Goal: Information Seeking & Learning: Learn about a topic

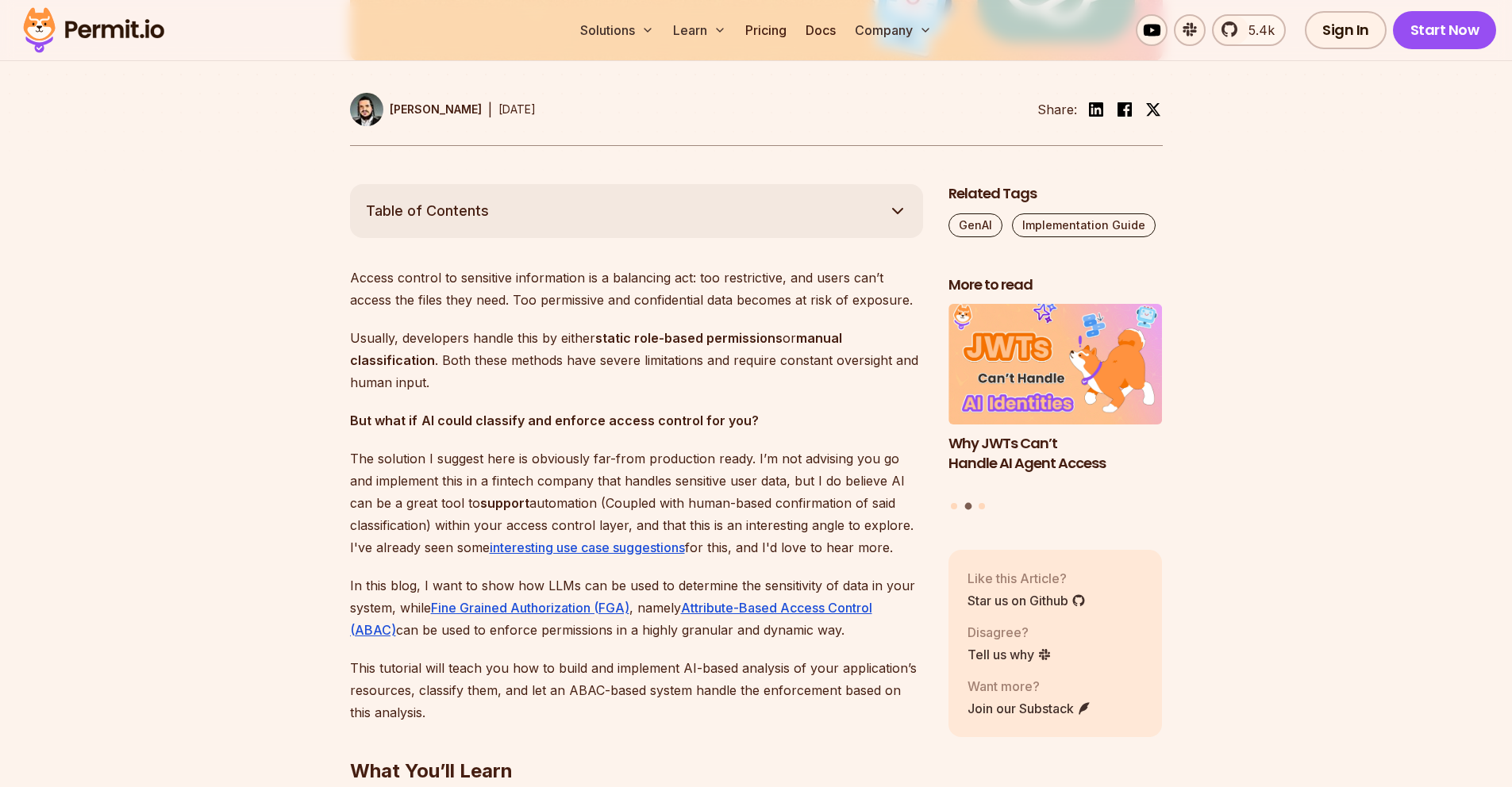
scroll to position [927, 0]
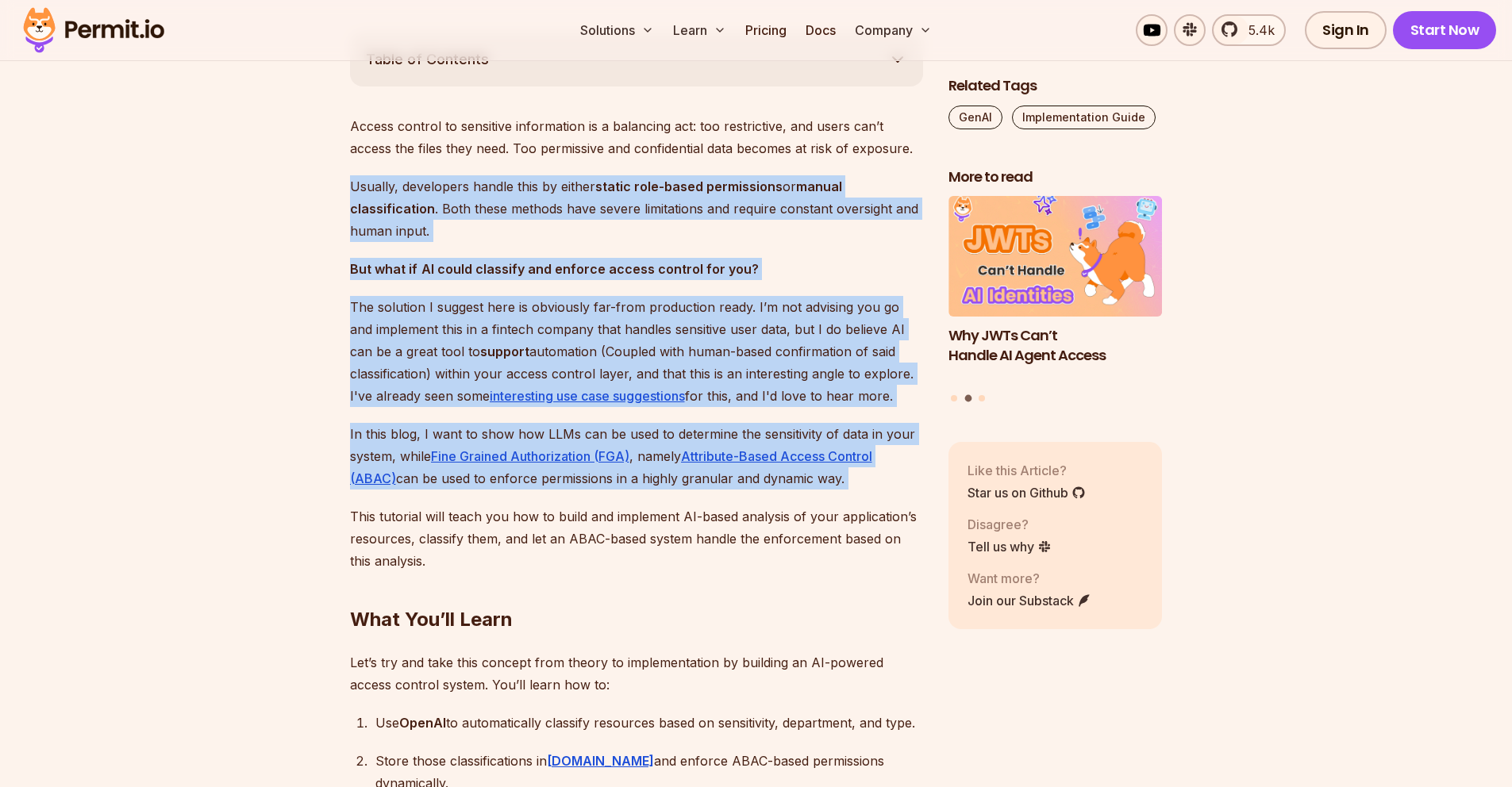
drag, startPoint x: 427, startPoint y: 177, endPoint x: 630, endPoint y: 556, distance: 429.9
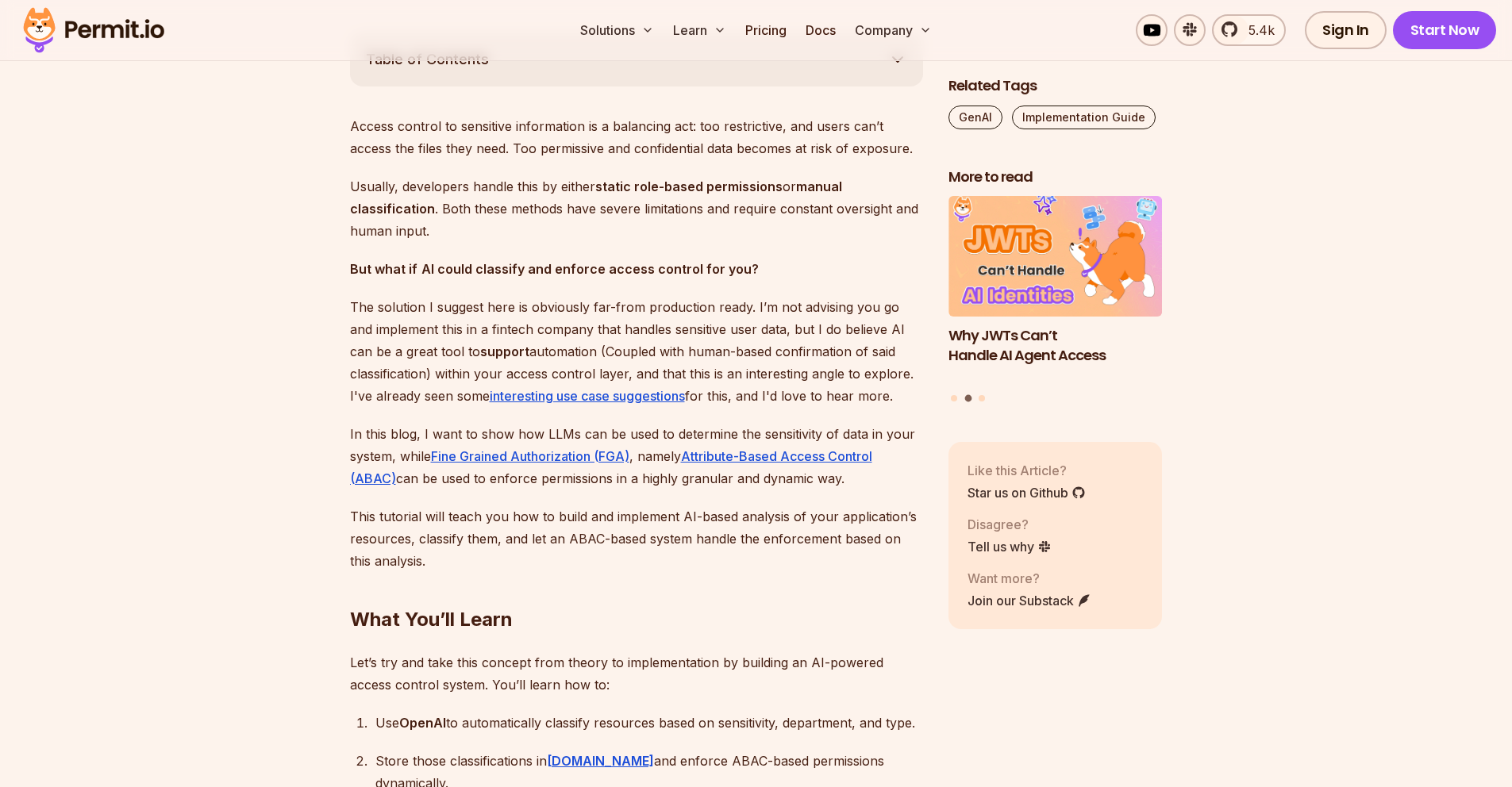
click at [630, 560] on h2 "What You’ll Learn" at bounding box center [637, 588] width 573 height 89
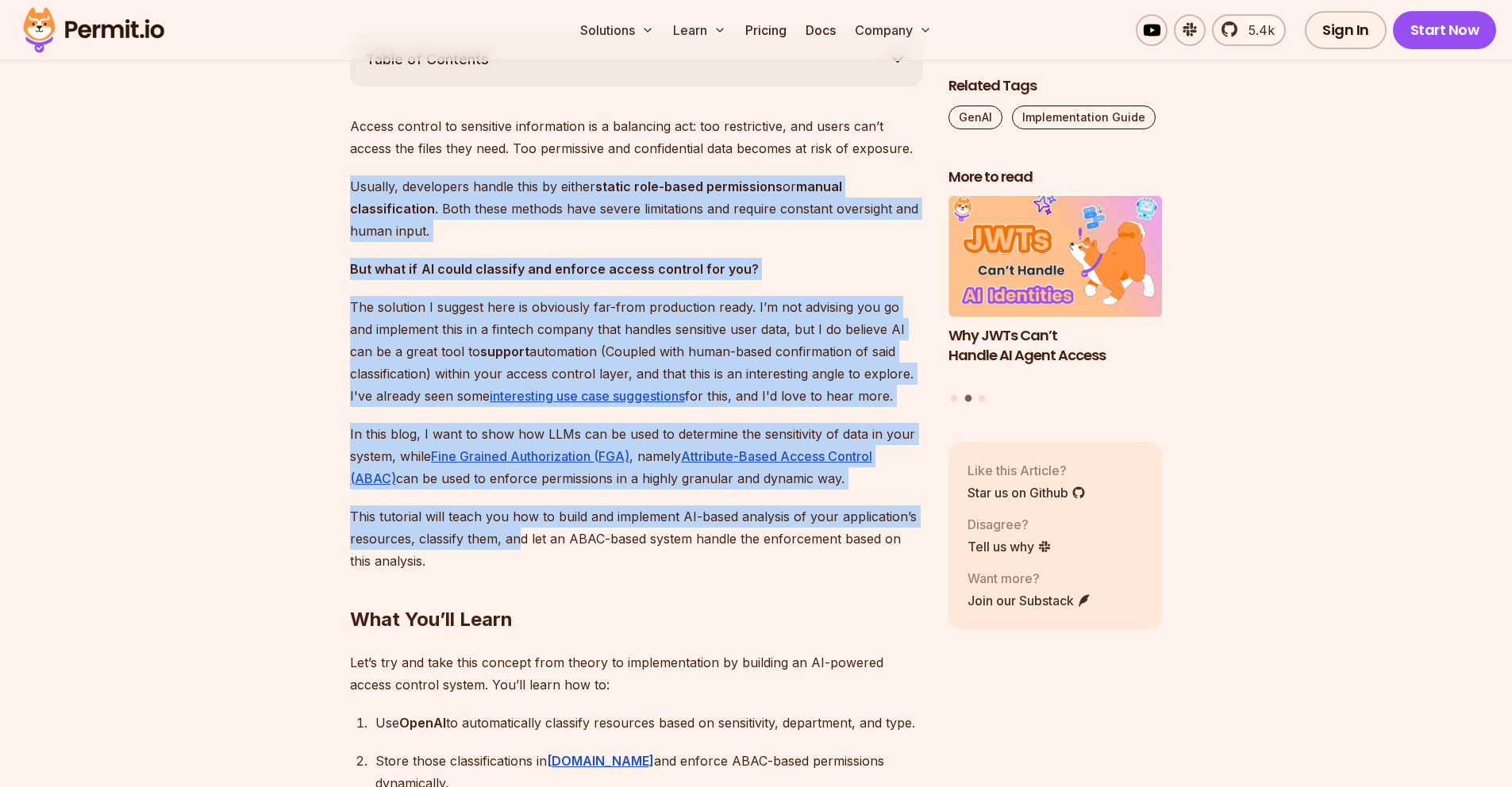
drag, startPoint x: 515, startPoint y: 548, endPoint x: 521, endPoint y: 521, distance: 27.7
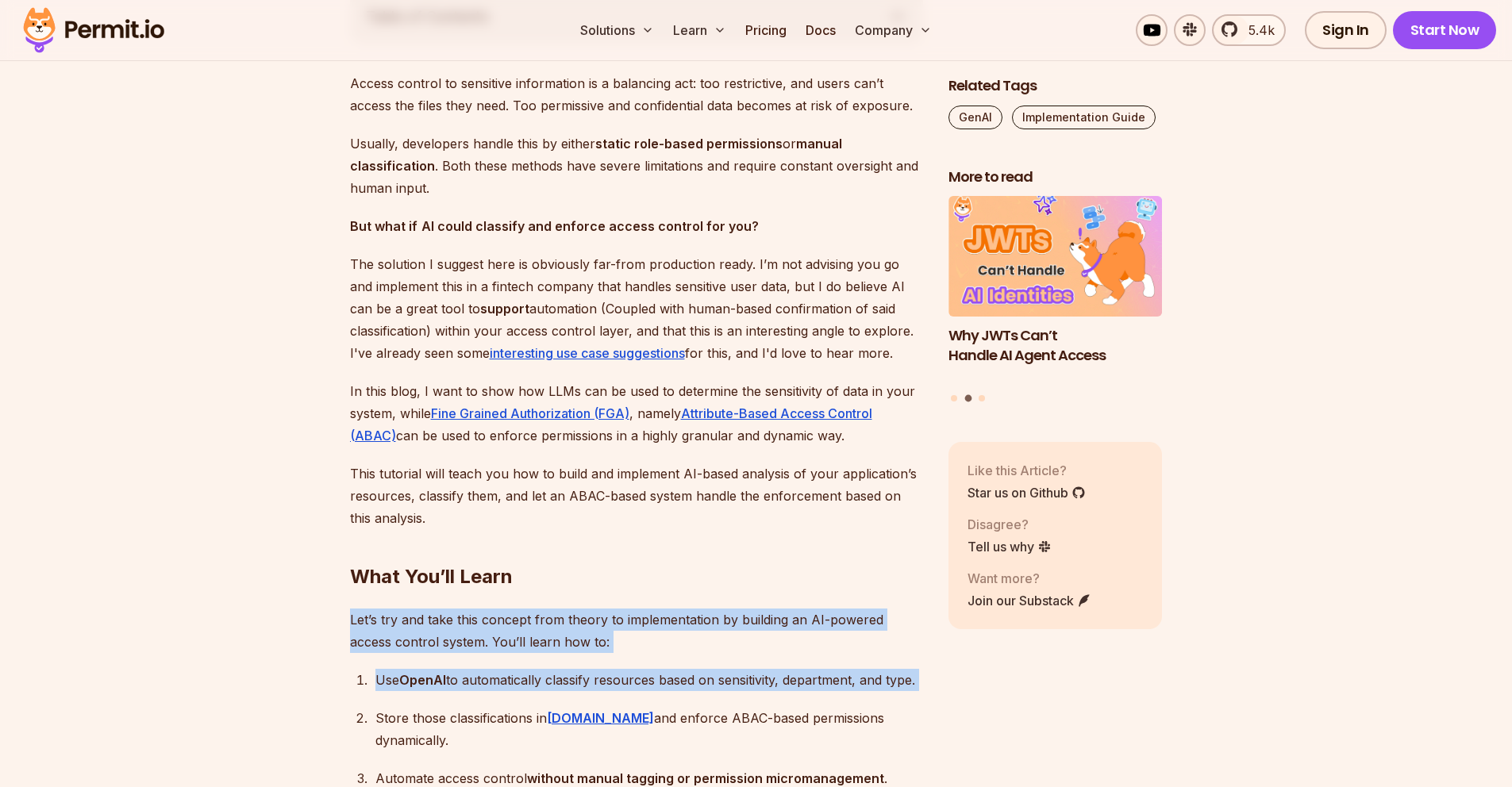
drag, startPoint x: 461, startPoint y: 592, endPoint x: 465, endPoint y: 692, distance: 100.1
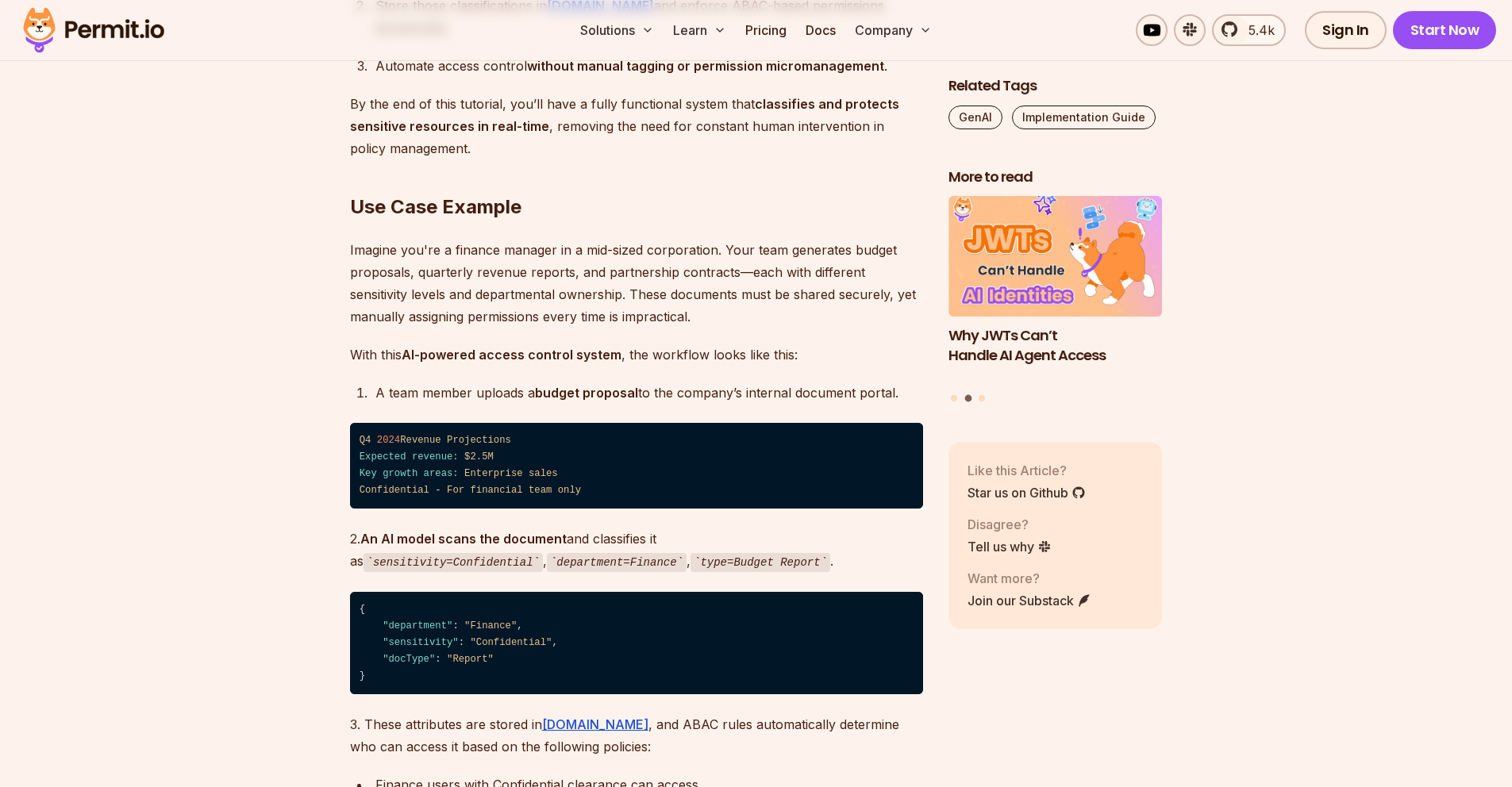
scroll to position [1728, 0]
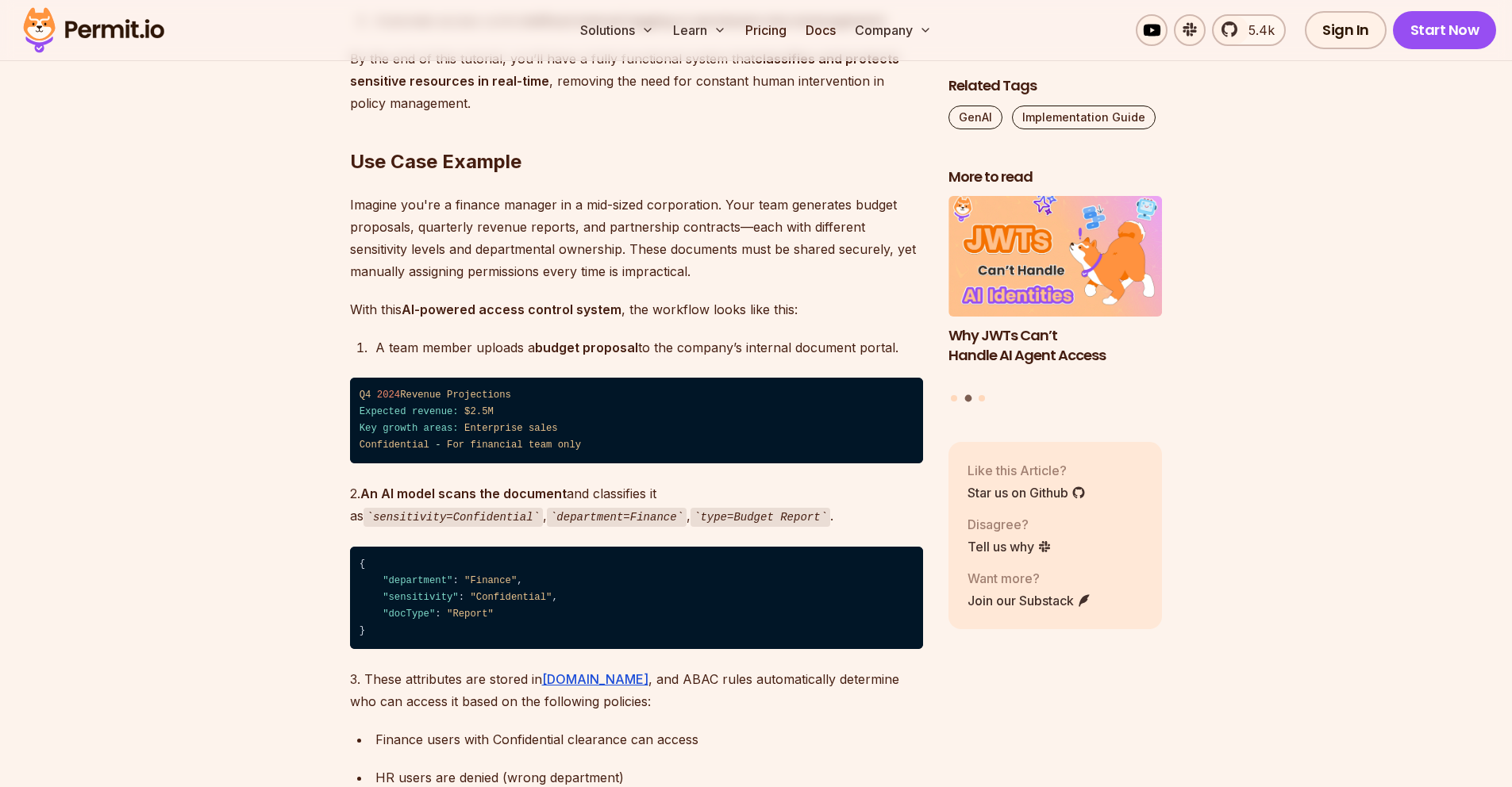
drag, startPoint x: 451, startPoint y: 178, endPoint x: 472, endPoint y: 233, distance: 58.9
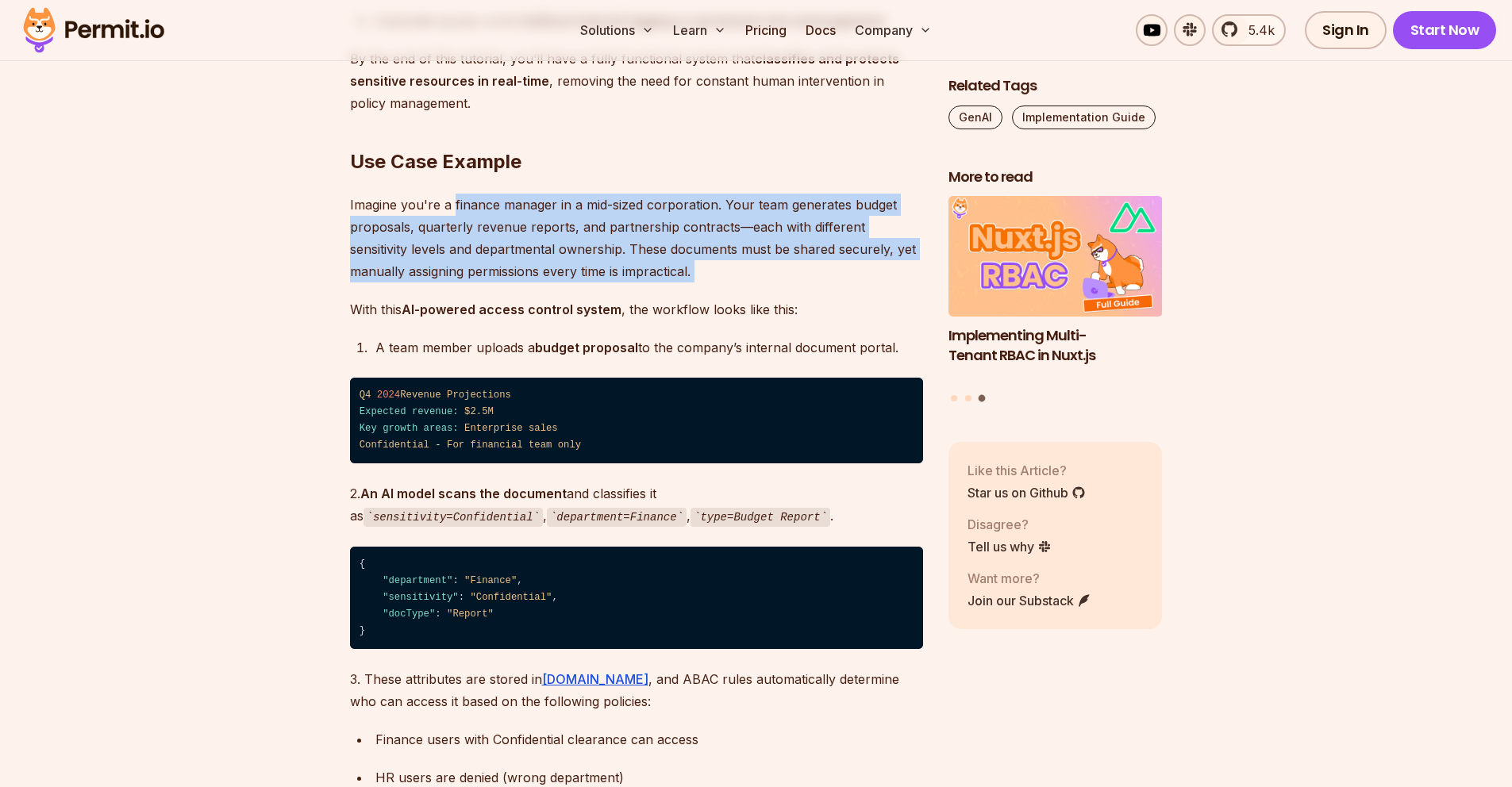
drag, startPoint x: 452, startPoint y: 175, endPoint x: 488, endPoint y: 262, distance: 94.2
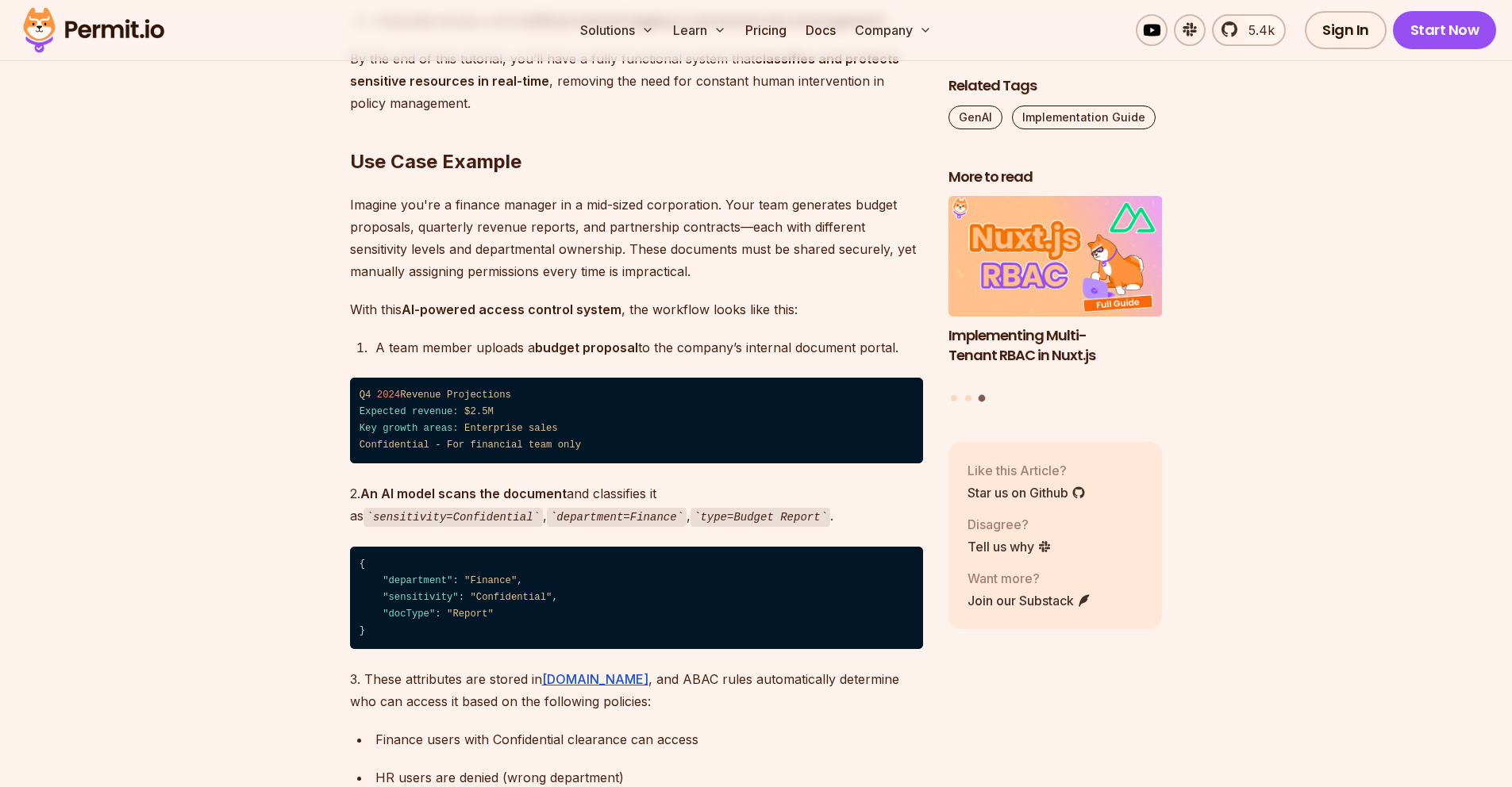
drag, startPoint x: 455, startPoint y: 195, endPoint x: 484, endPoint y: 185, distance: 30.7
click at [461, 194] on p "Imagine you're a finance manager in a mid-sized corporation. Your team generate…" at bounding box center [637, 238] width 573 height 89
drag, startPoint x: 472, startPoint y: 184, endPoint x: 681, endPoint y: 190, distance: 209.1
click at [680, 194] on p "Imagine you're a finance manager in a mid-sized corporation. Your team generate…" at bounding box center [637, 238] width 573 height 89
click at [698, 194] on p "Imagine you're a finance manager in a mid-sized corporation. Your team generate…" at bounding box center [637, 238] width 573 height 89
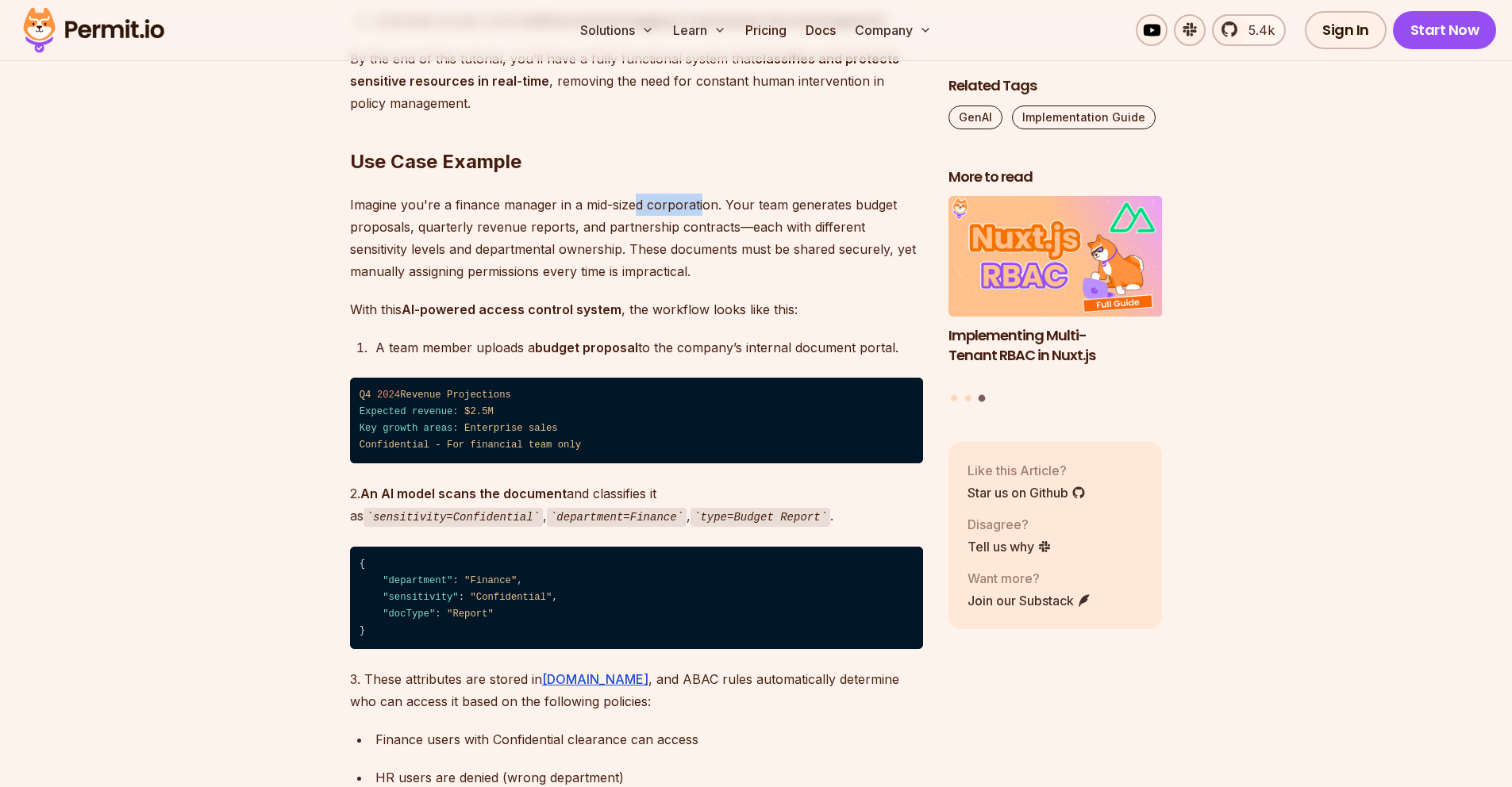
drag, startPoint x: 700, startPoint y: 187, endPoint x: 633, endPoint y: 188, distance: 67.0
click at [633, 194] on p "Imagine you're a finance manager in a mid-sized corporation. Your team generate…" at bounding box center [637, 238] width 573 height 89
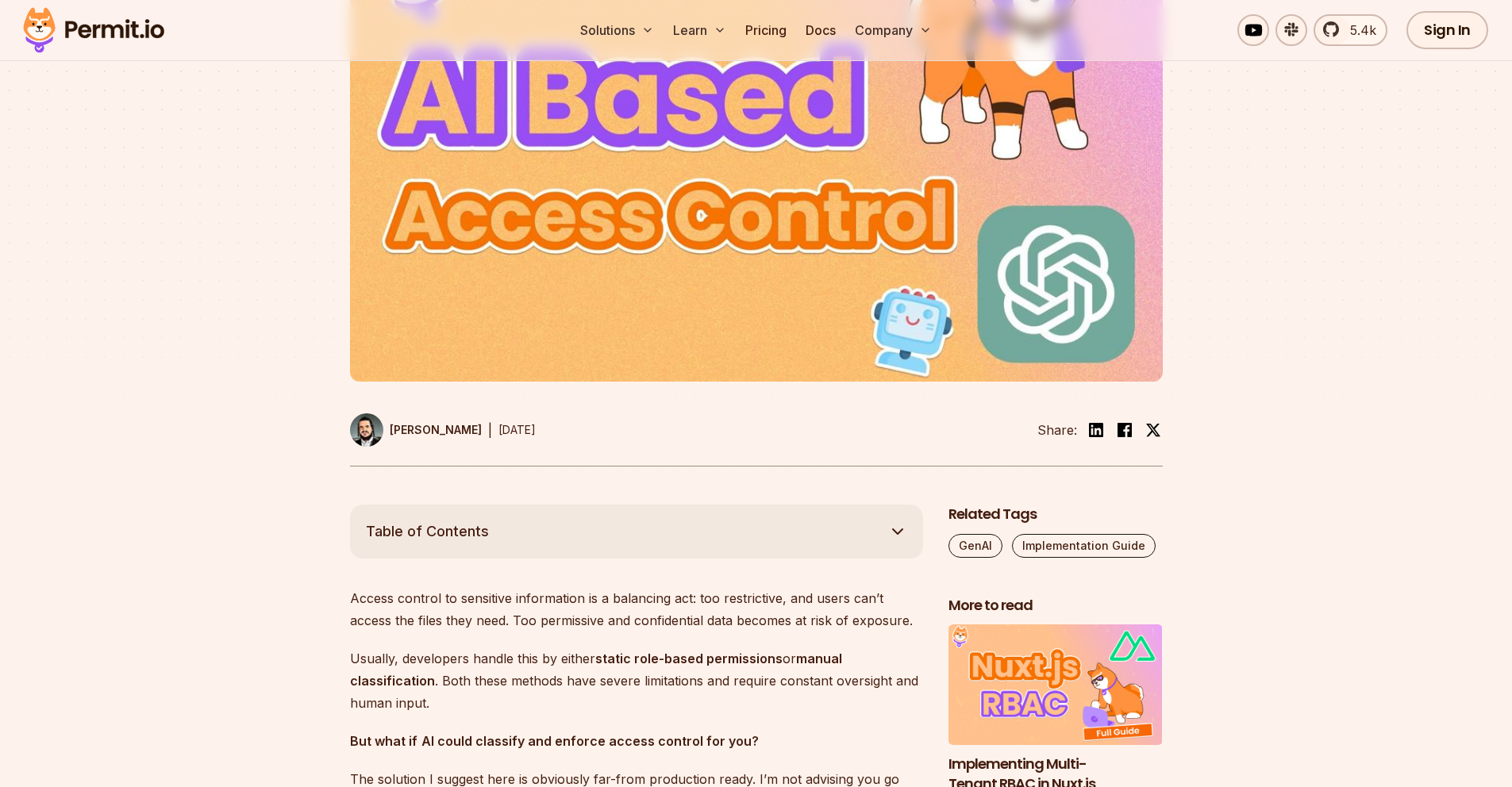
scroll to position [877, 0]
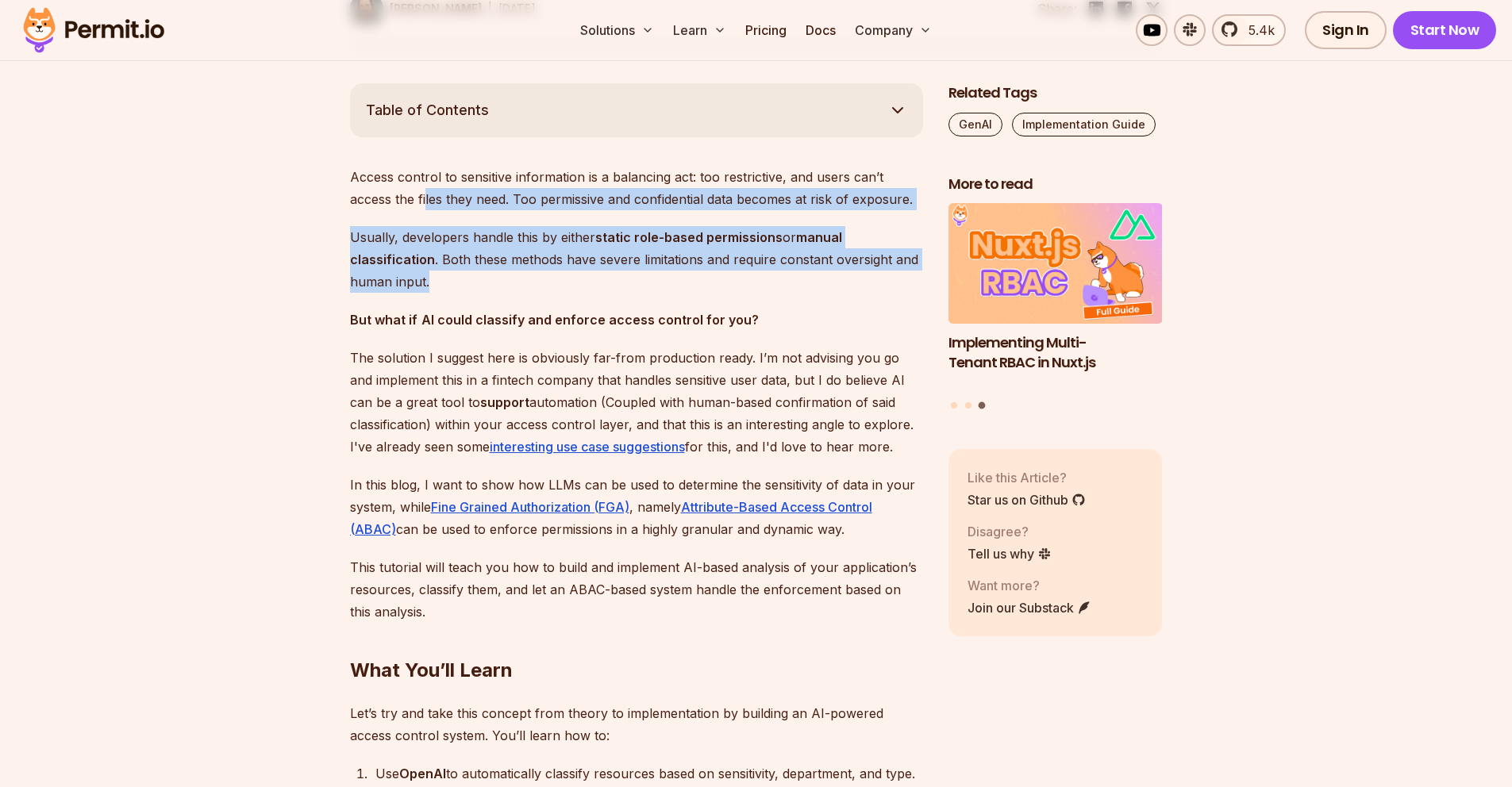
drag, startPoint x: 426, startPoint y: 189, endPoint x: 479, endPoint y: 284, distance: 108.8
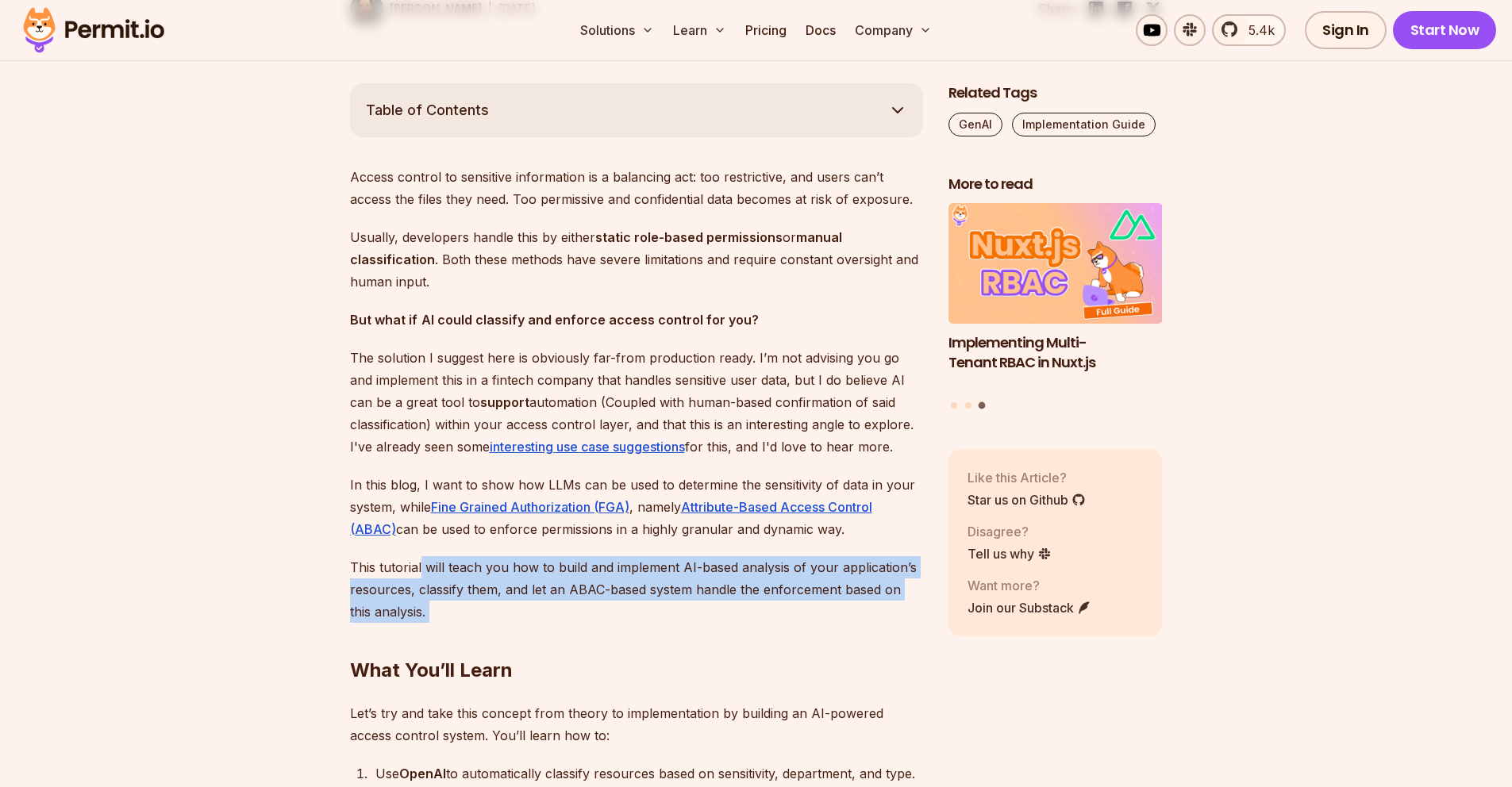
drag, startPoint x: 436, startPoint y: 616, endPoint x: 441, endPoint y: 543, distance: 73.2
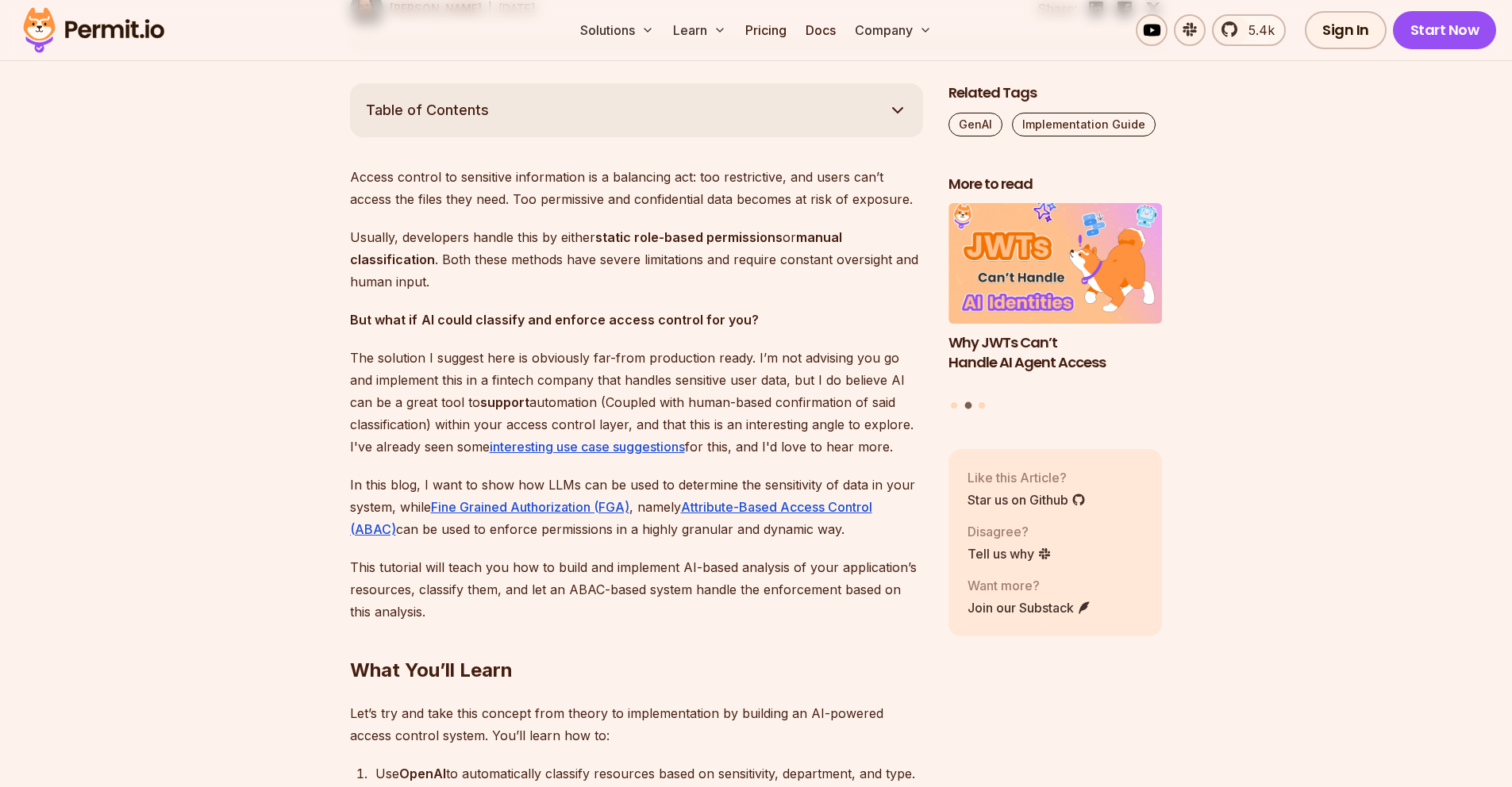
drag, startPoint x: 420, startPoint y: 210, endPoint x: 403, endPoint y: 204, distance: 18.0
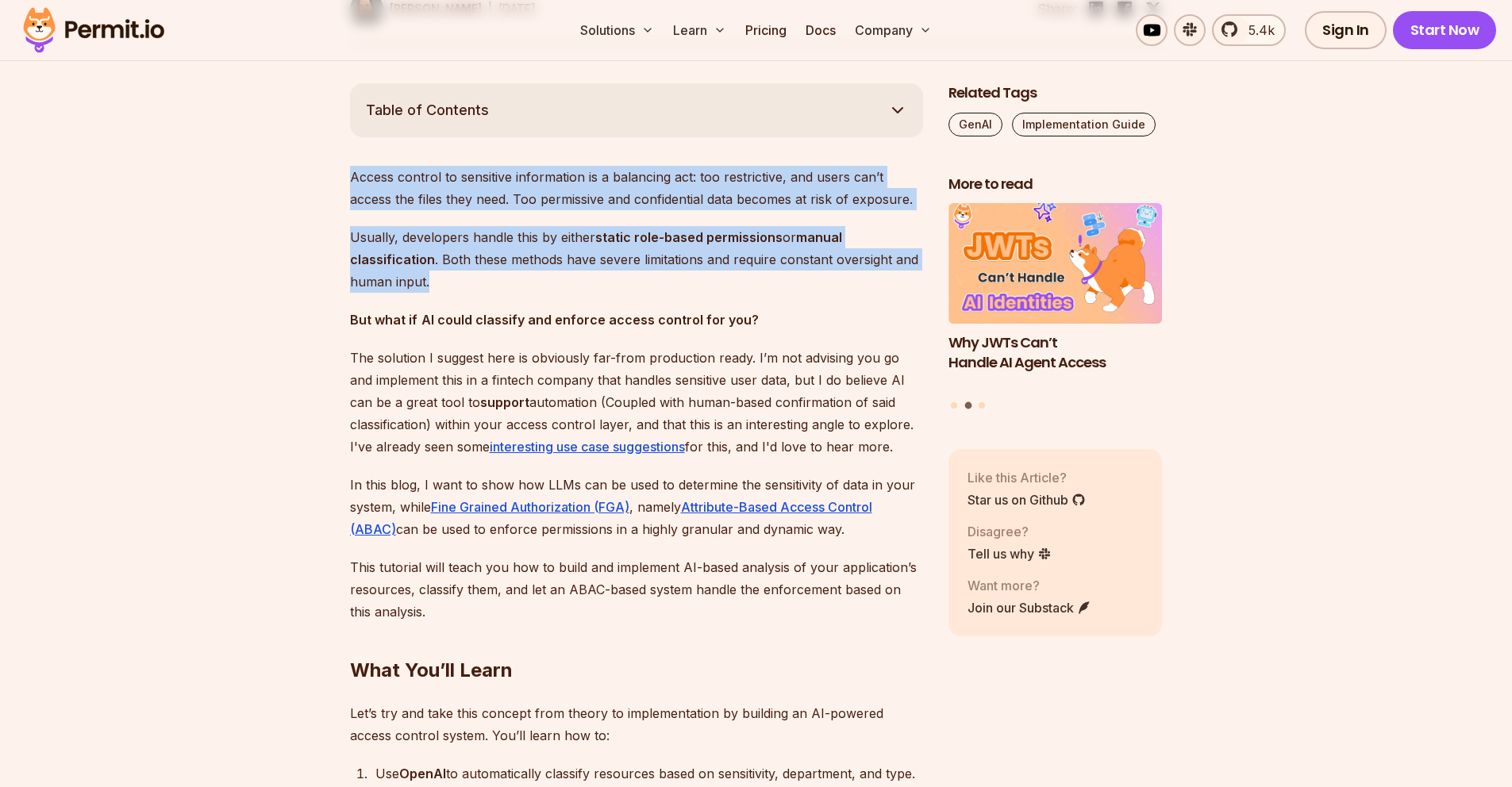
drag, startPoint x: 357, startPoint y: 185, endPoint x: 444, endPoint y: 298, distance: 142.6
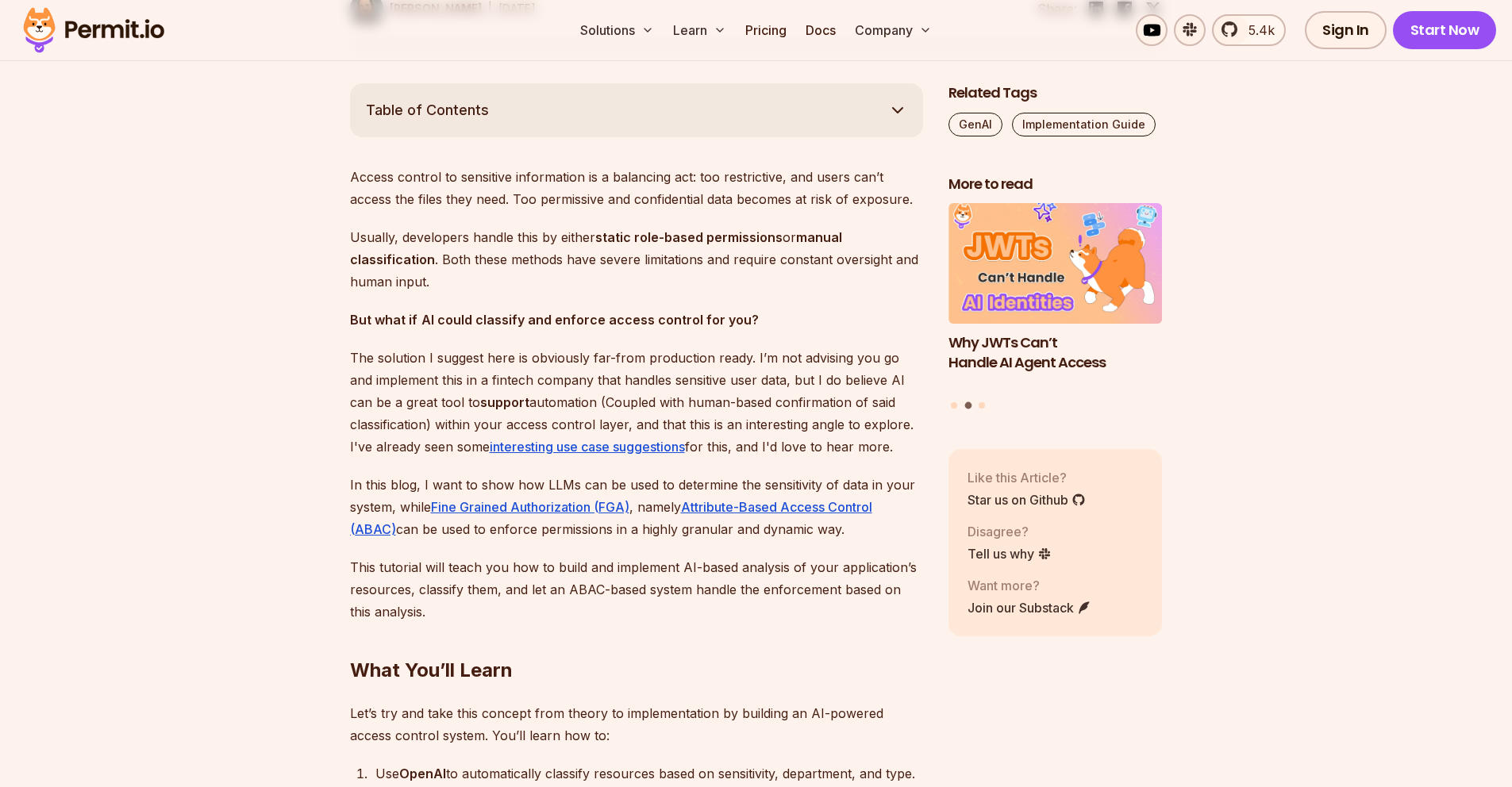
click at [350, 197] on p "Access control to sensitive information is a balancing act: too restrictive, an…" at bounding box center [637, 188] width 573 height 44
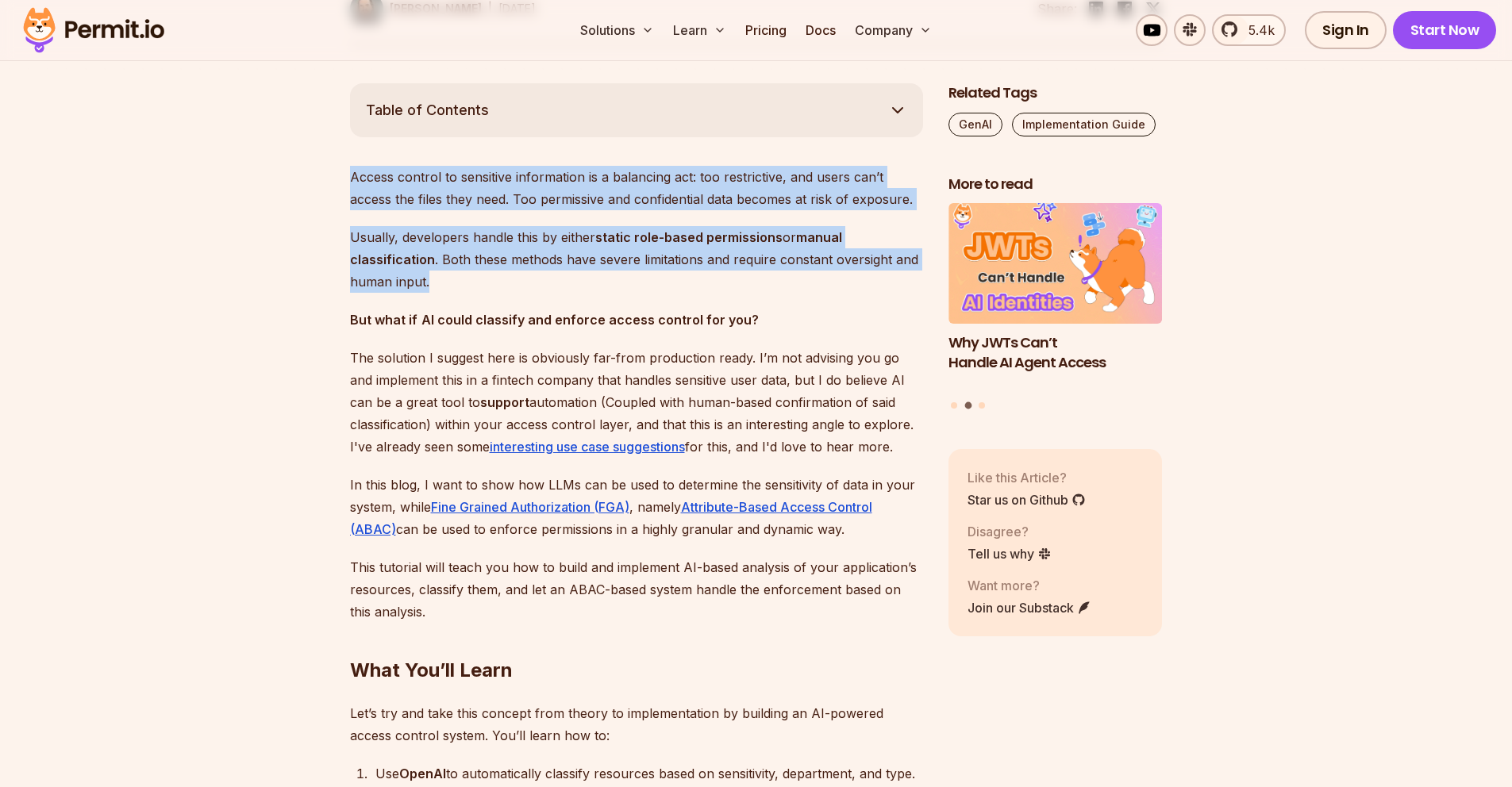
drag, startPoint x: 336, startPoint y: 181, endPoint x: 373, endPoint y: 377, distance: 199.5
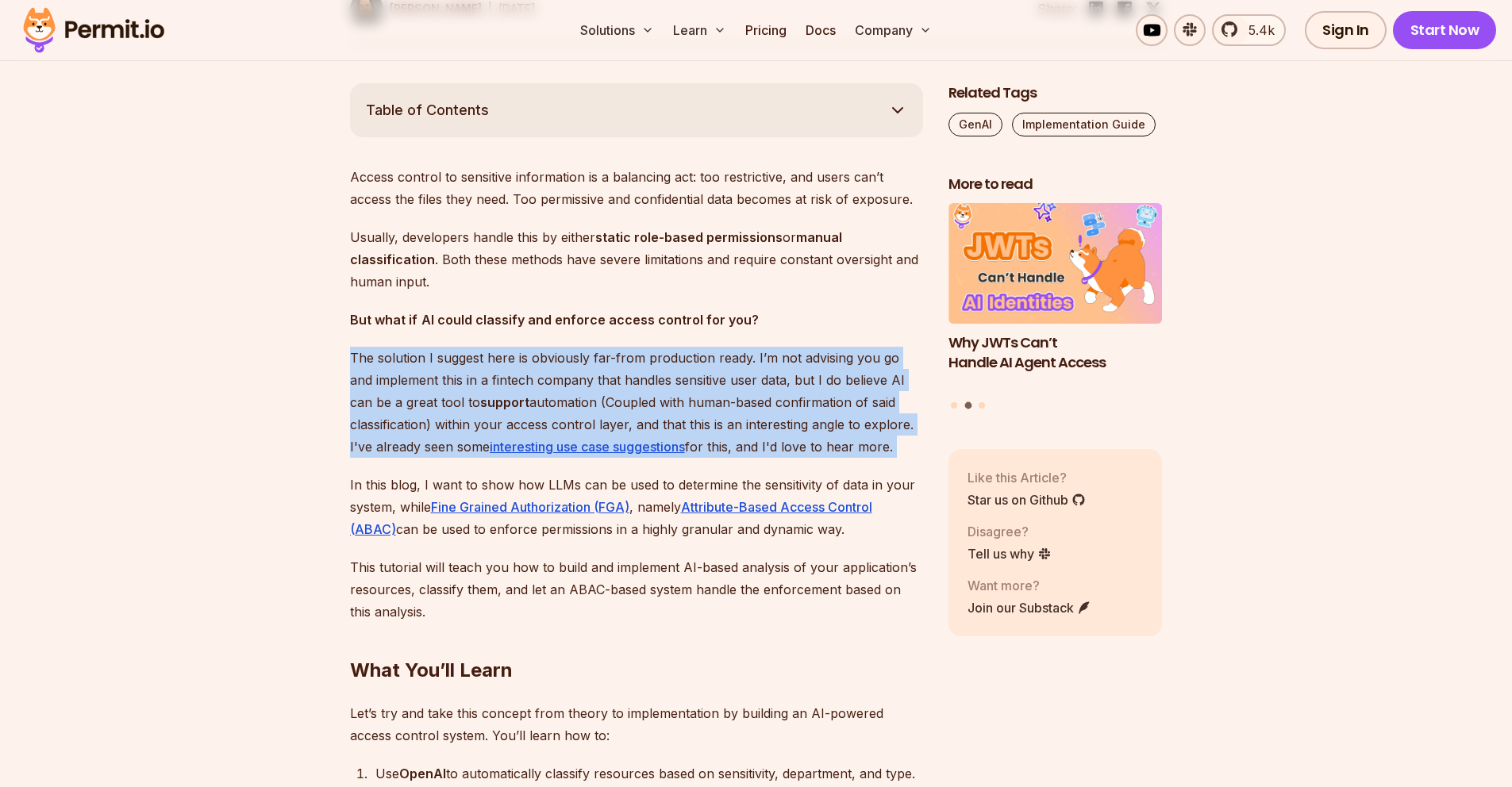
drag, startPoint x: 347, startPoint y: 359, endPoint x: 574, endPoint y: 464, distance: 250.1
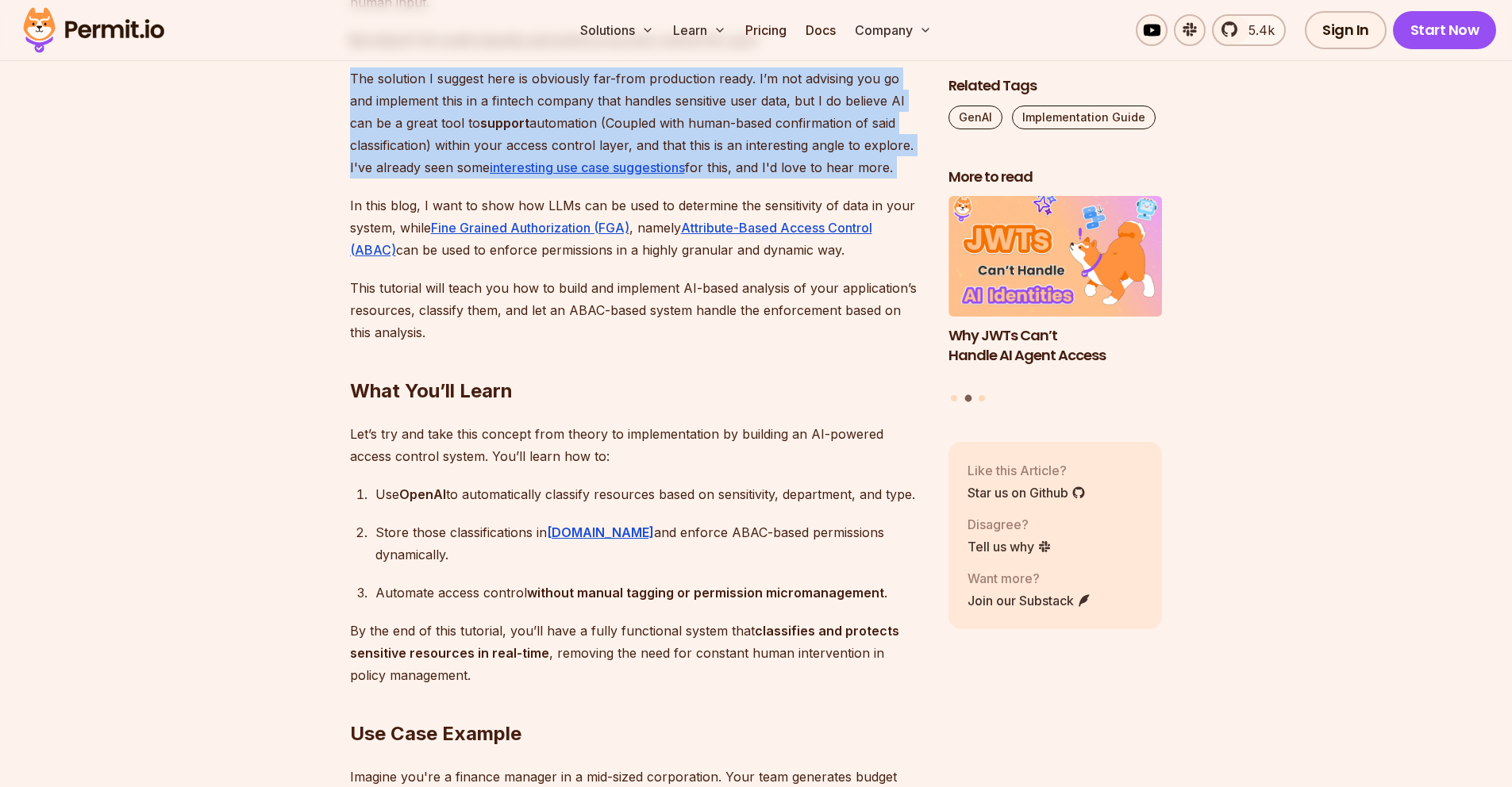
scroll to position [1158, 0]
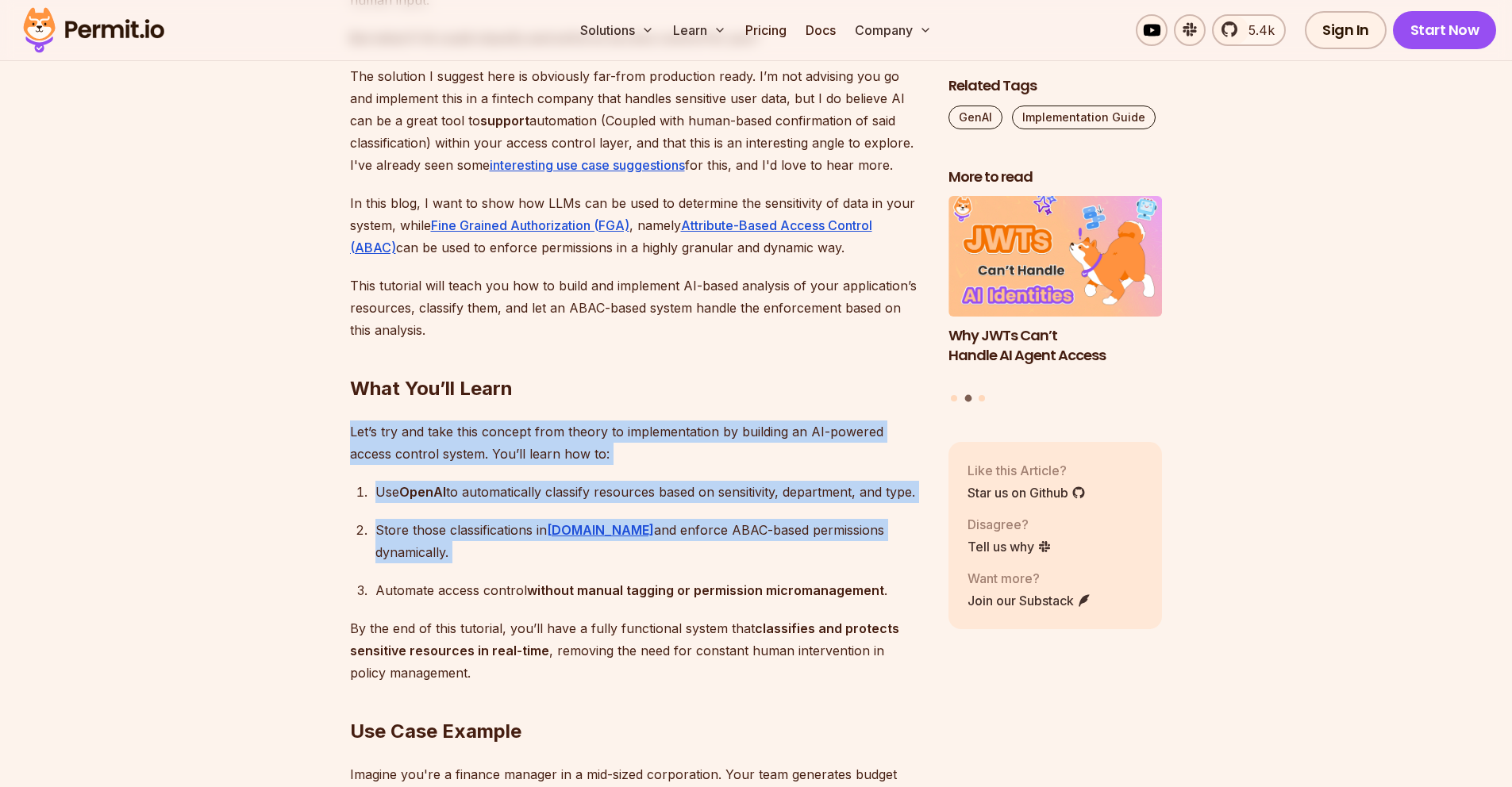
drag, startPoint x: 430, startPoint y: 410, endPoint x: 473, endPoint y: 550, distance: 146.5
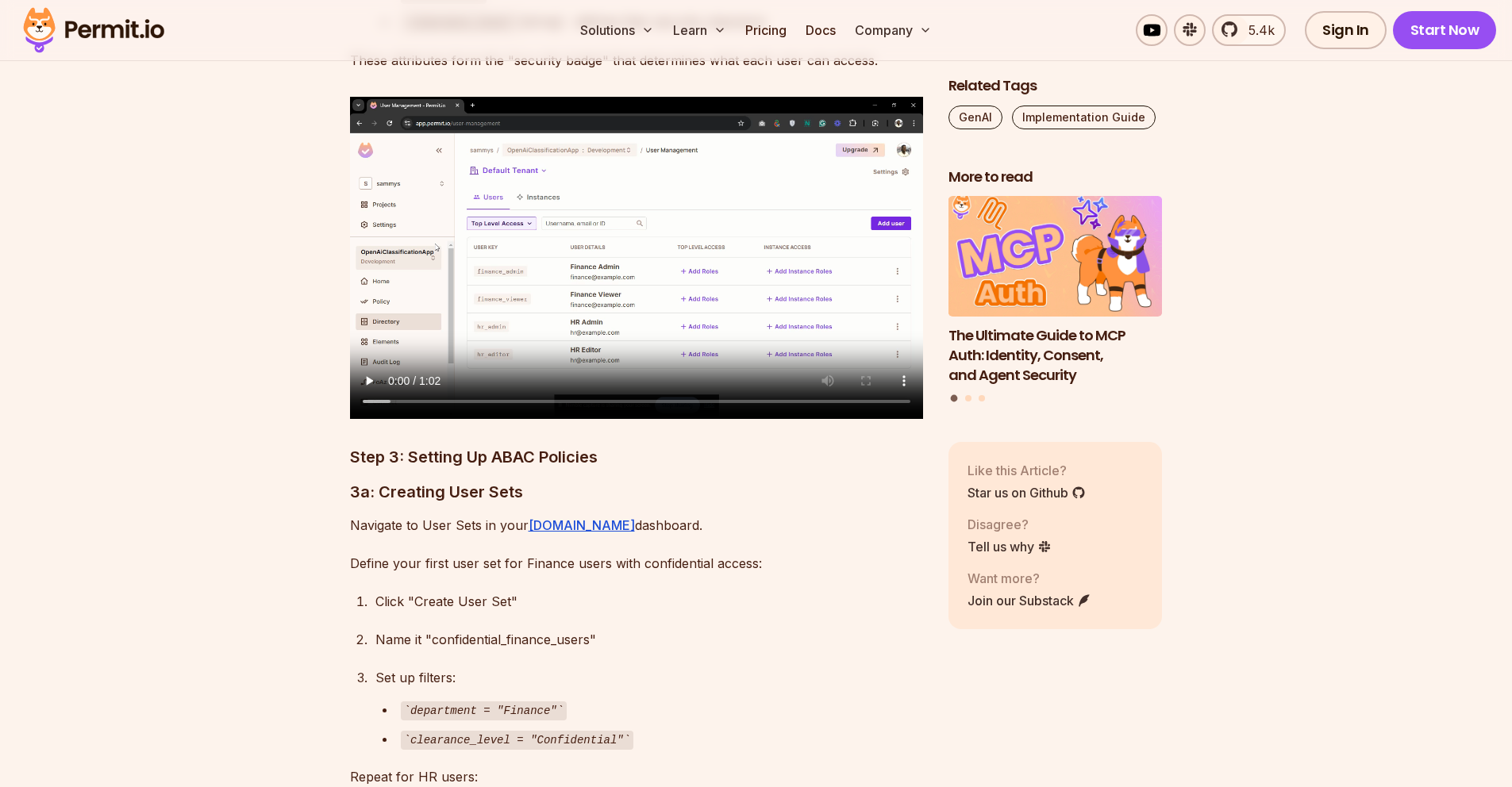
scroll to position [4459, 0]
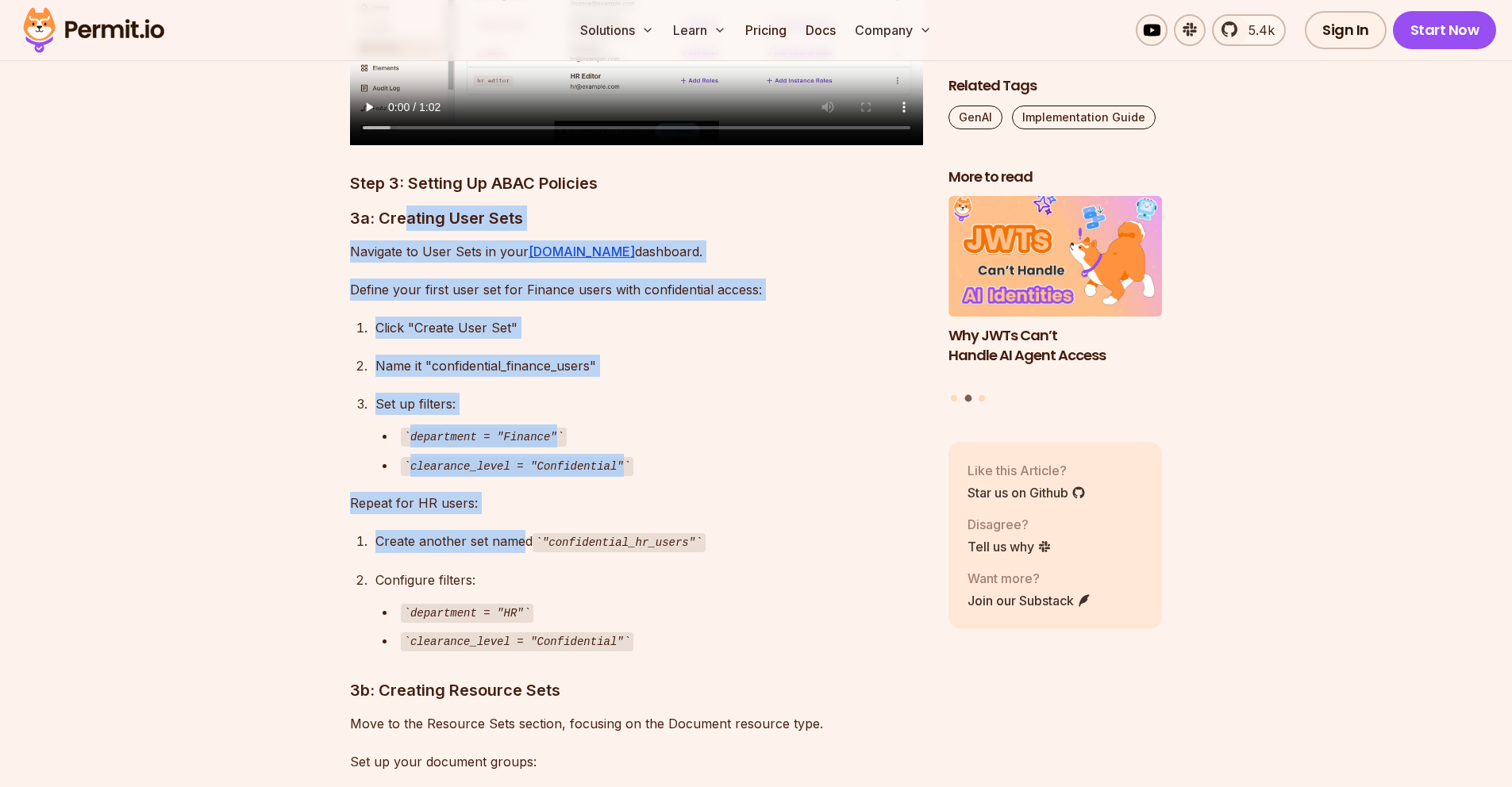
drag, startPoint x: 407, startPoint y: 203, endPoint x: 525, endPoint y: 519, distance: 337.3
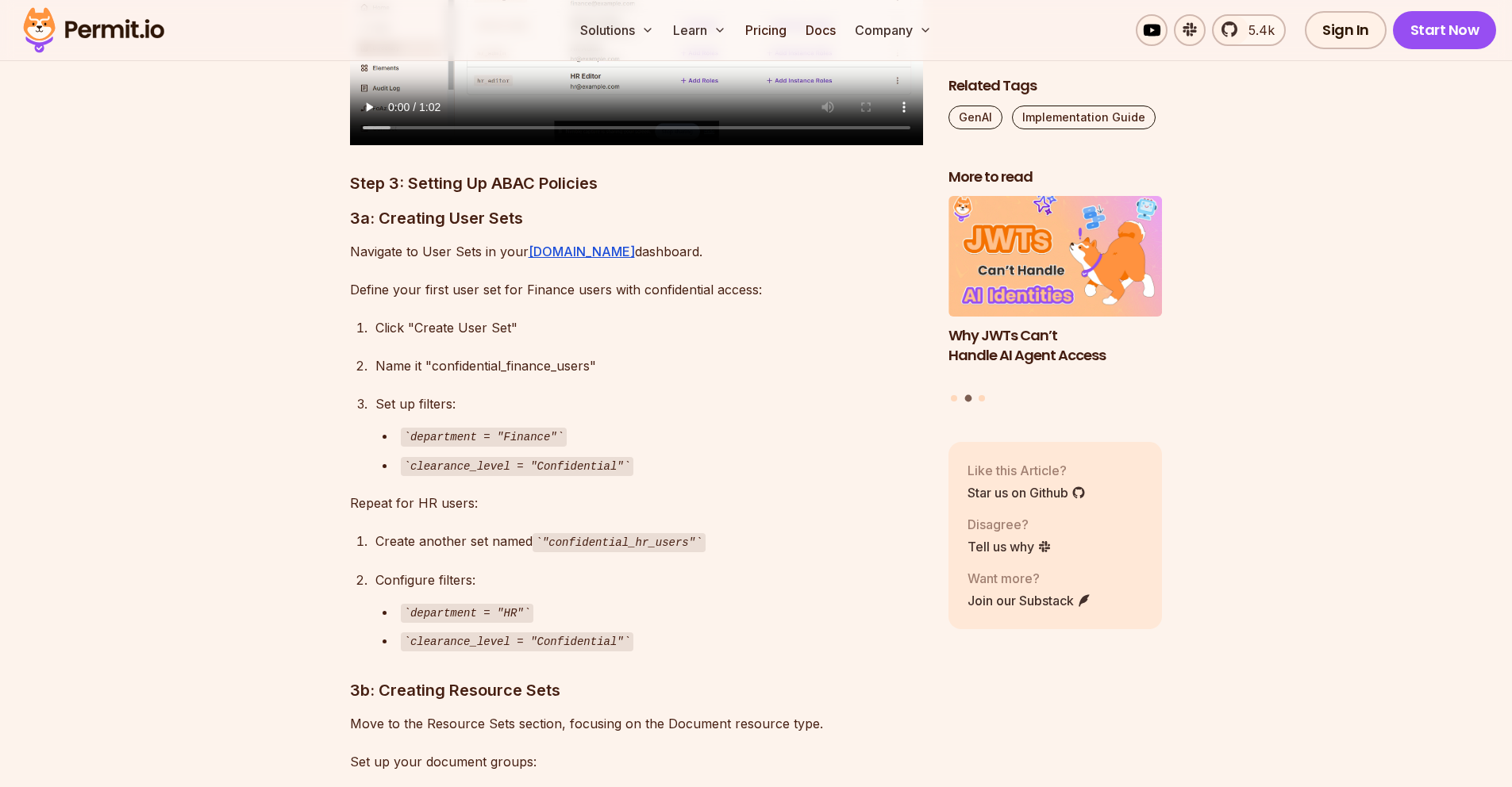
click at [590, 601] on div "department = "HR"" at bounding box center [662, 612] width 522 height 23
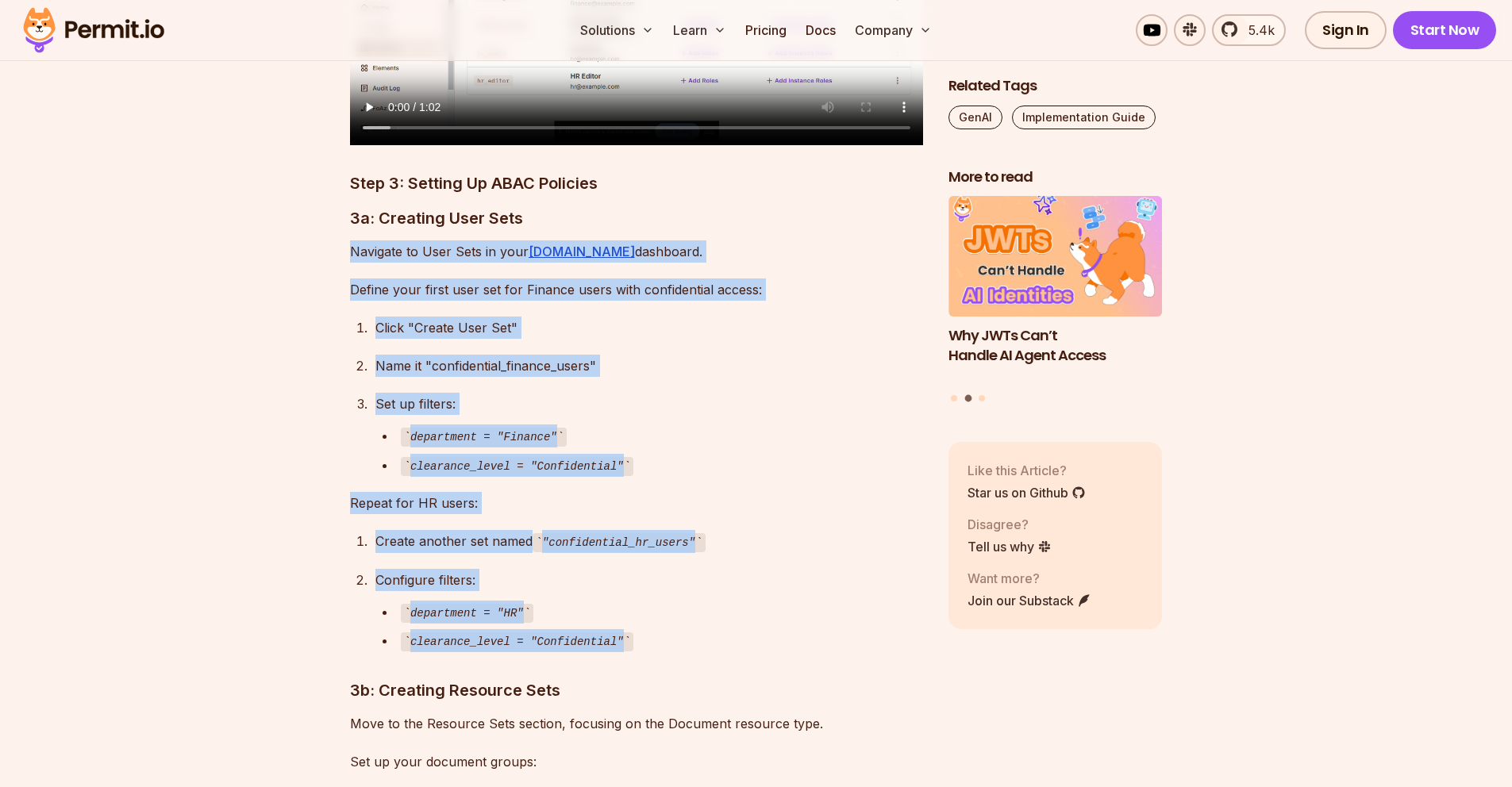
drag, startPoint x: 700, startPoint y: 648, endPoint x: 511, endPoint y: 209, distance: 478.0
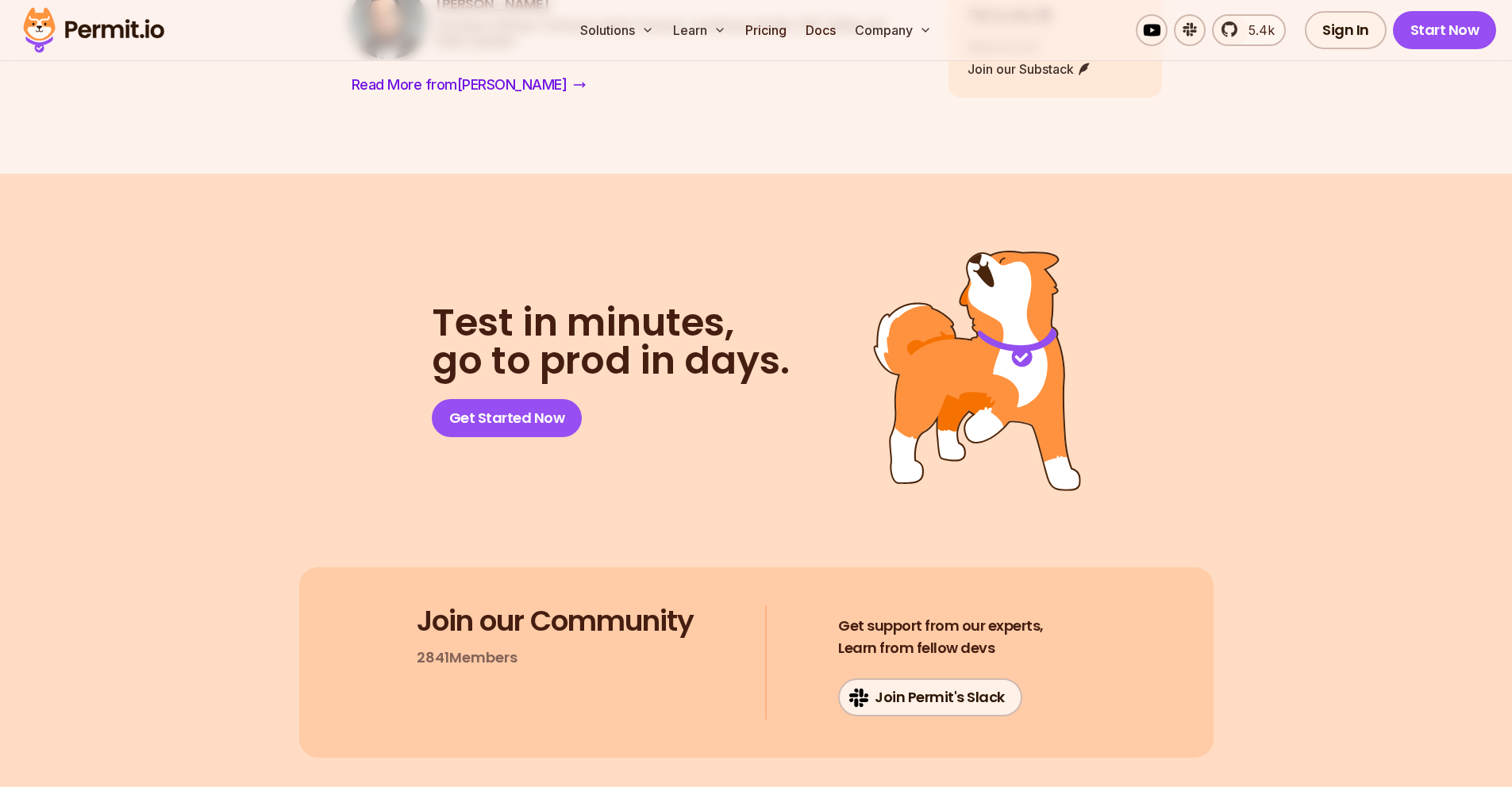
scroll to position [10253, 0]
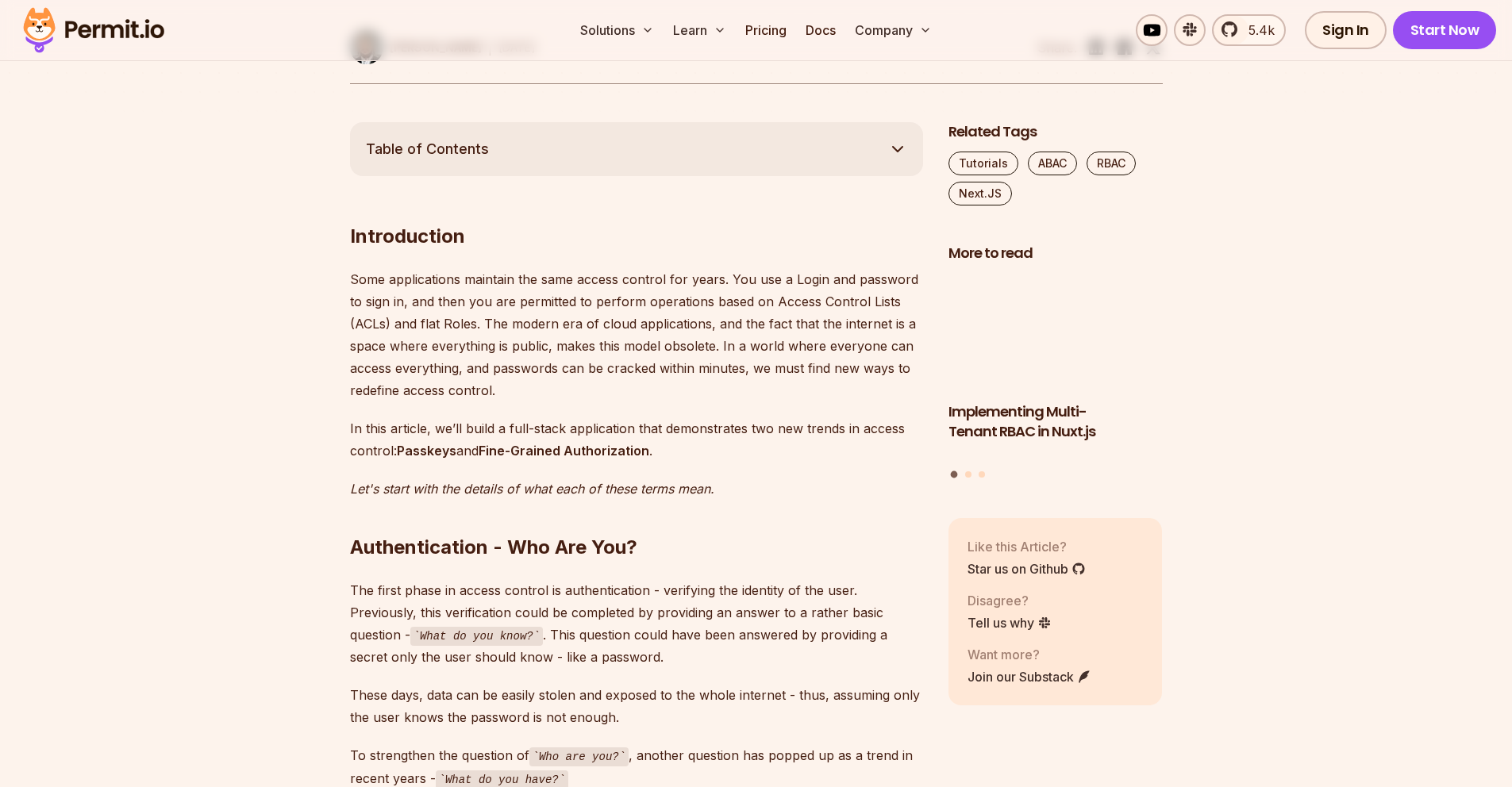
scroll to position [868, 0]
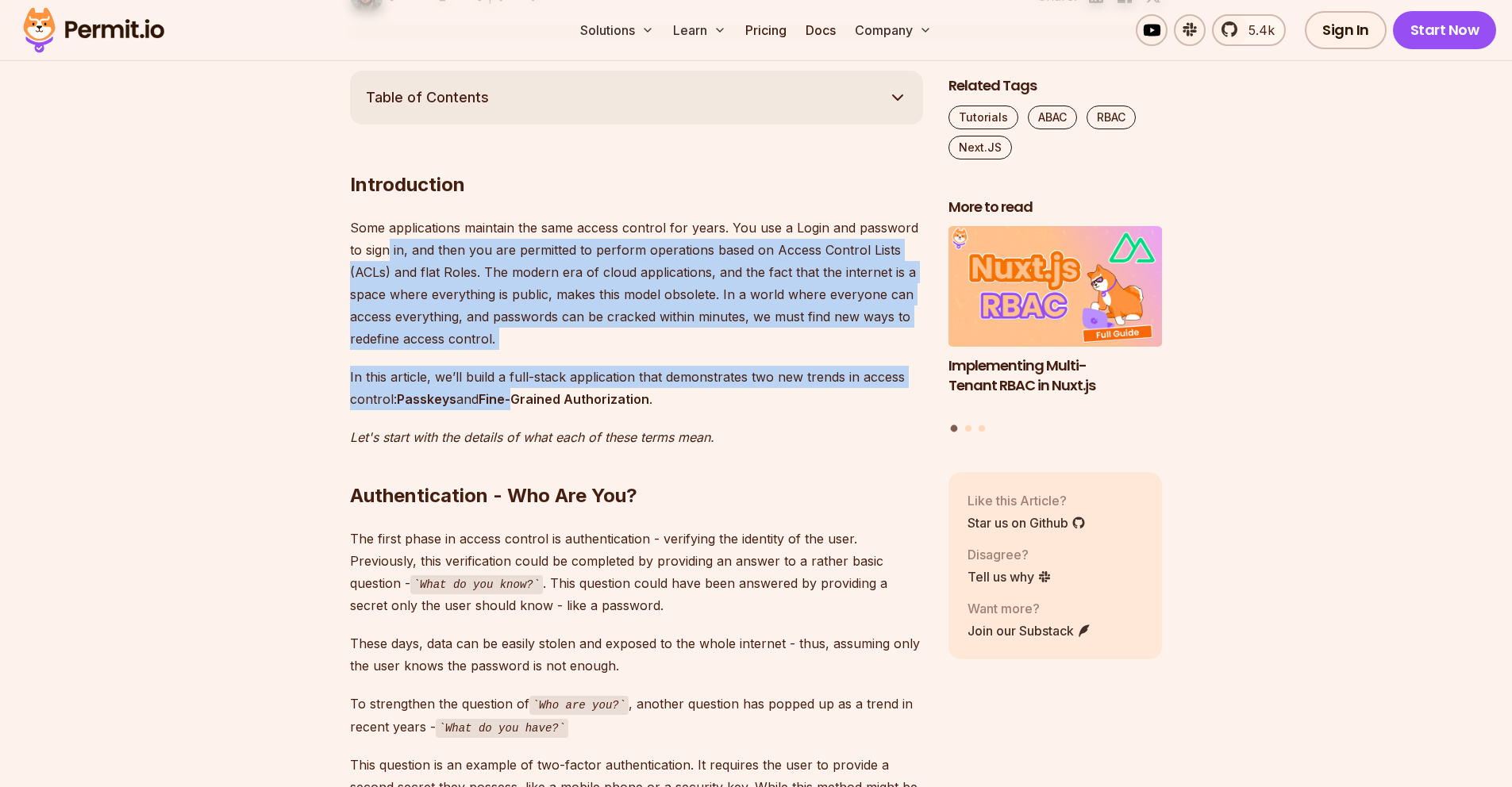
drag, startPoint x: 387, startPoint y: 258, endPoint x: 520, endPoint y: 407, distance: 199.7
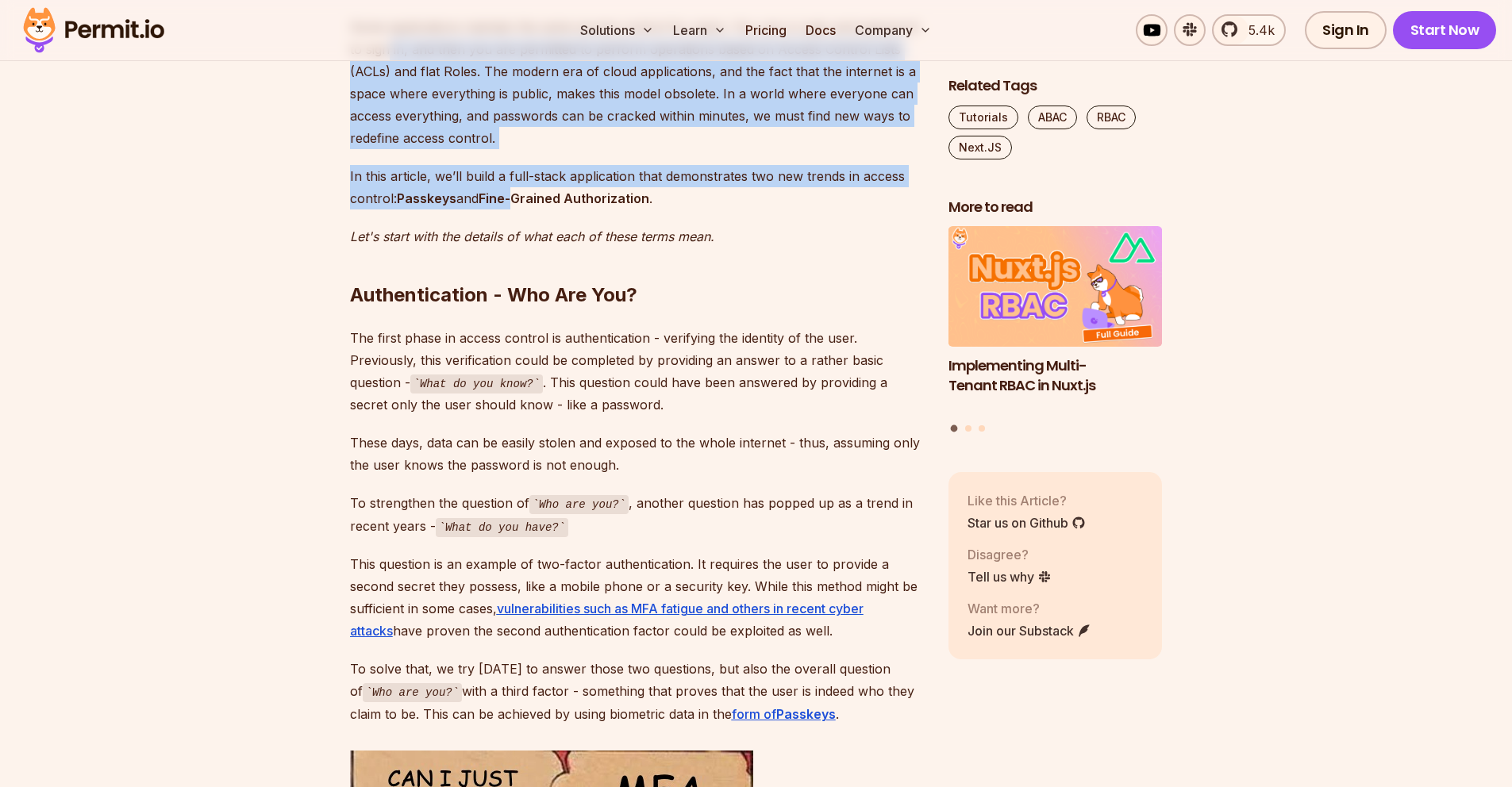
scroll to position [1168, 0]
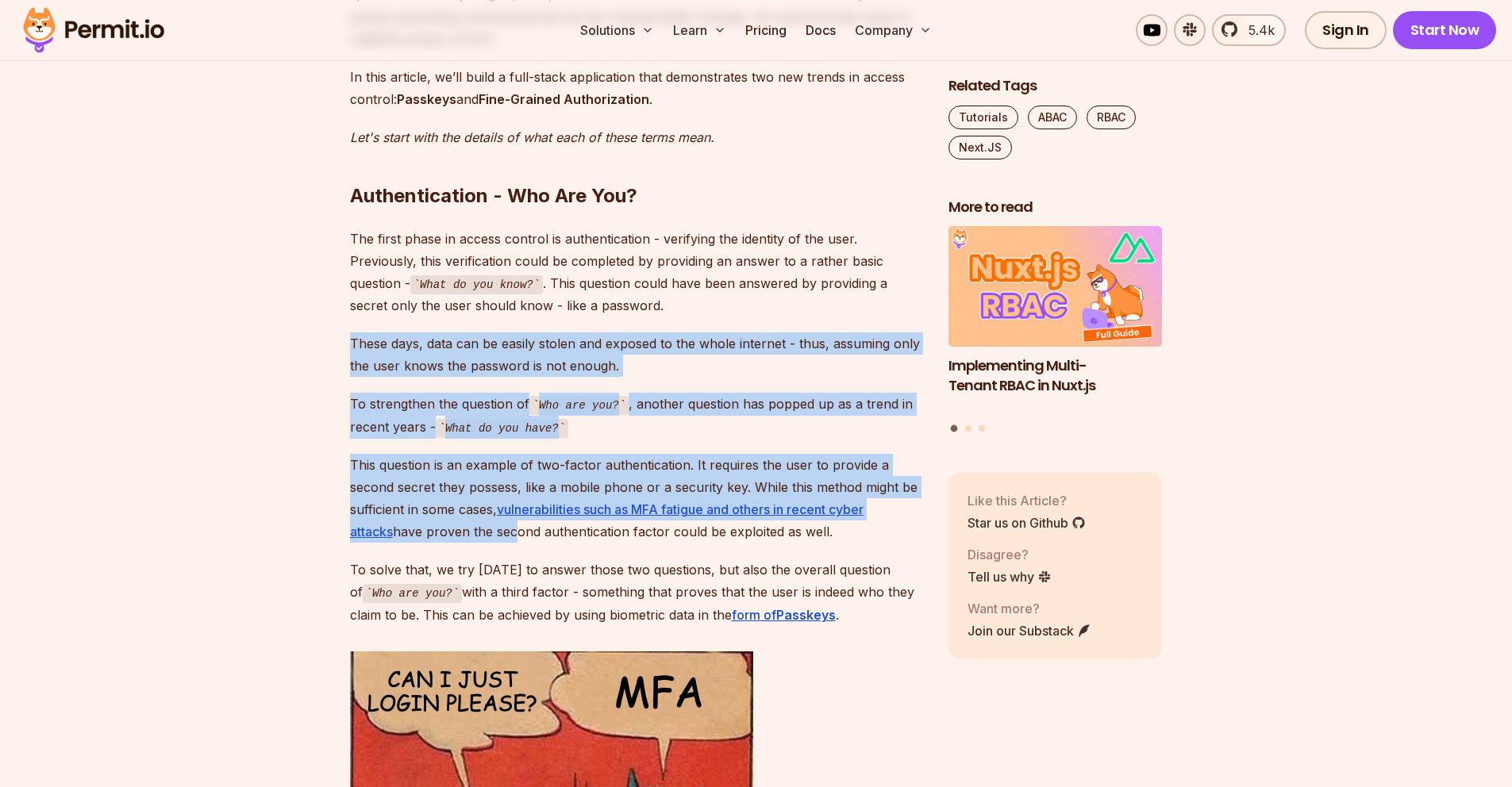
drag, startPoint x: 452, startPoint y: 317, endPoint x: 502, endPoint y: 531, distance: 219.8
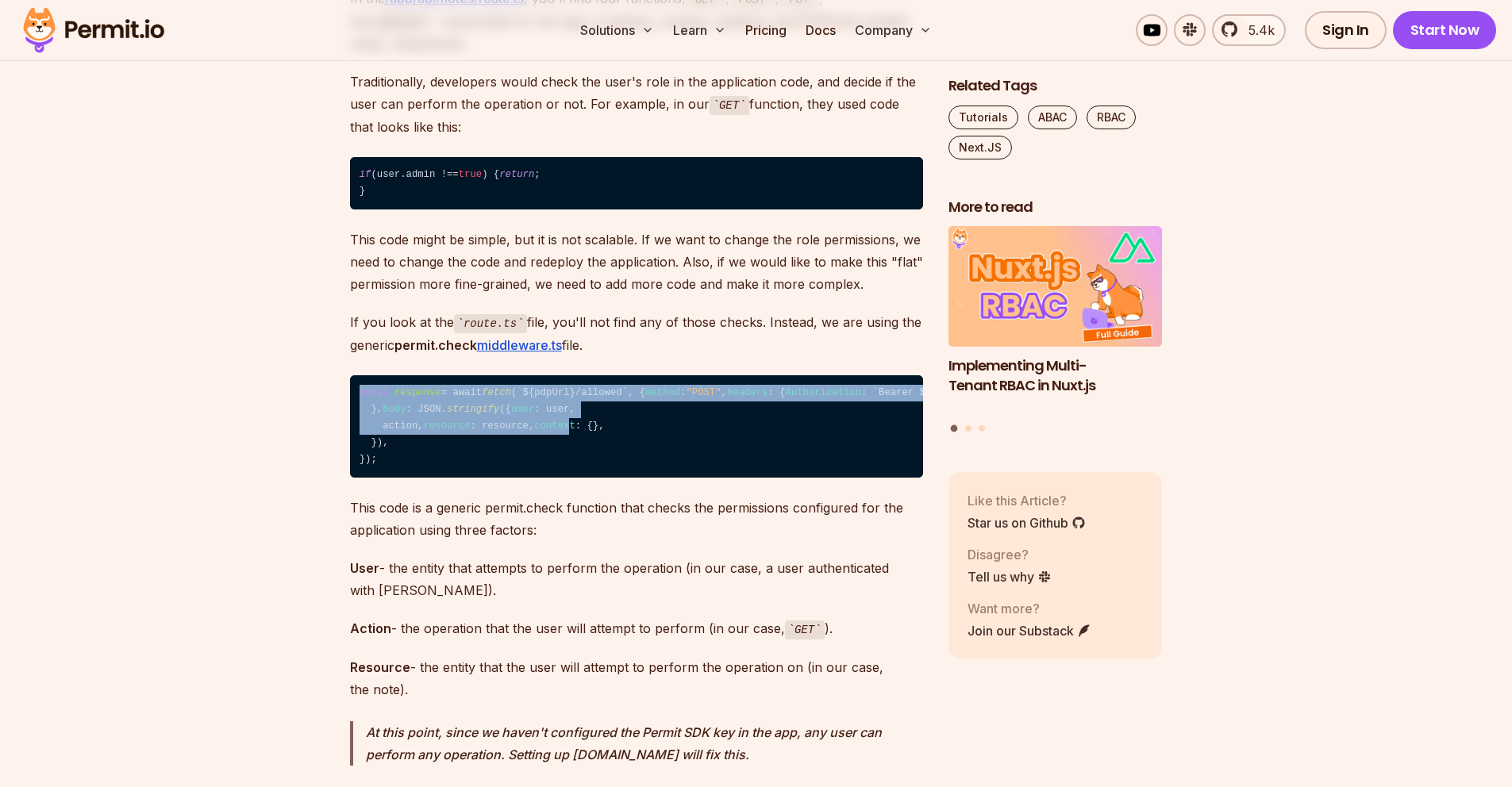
drag, startPoint x: 399, startPoint y: 487, endPoint x: 420, endPoint y: 676, distance: 190.2
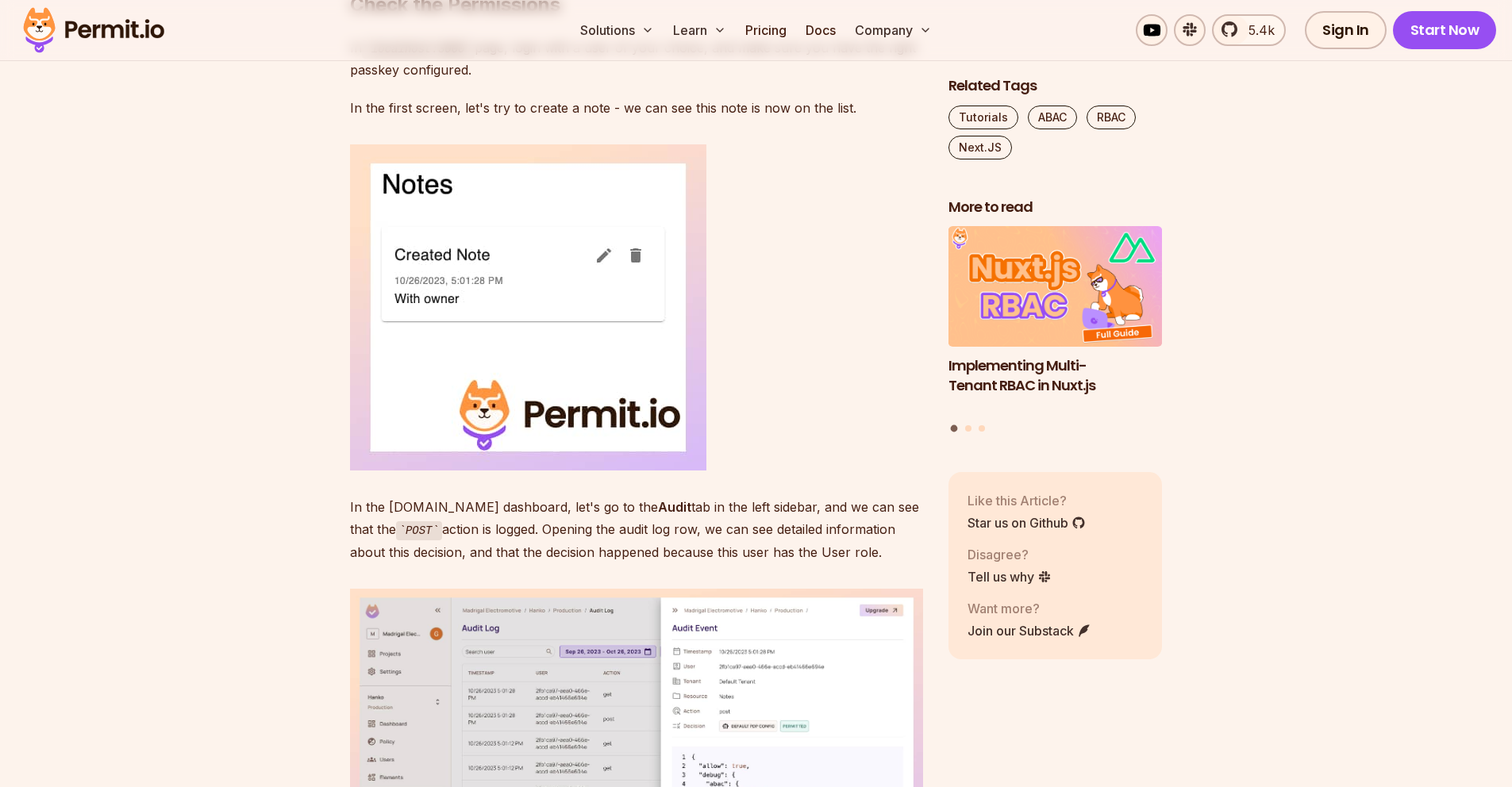
scroll to position [12801, 0]
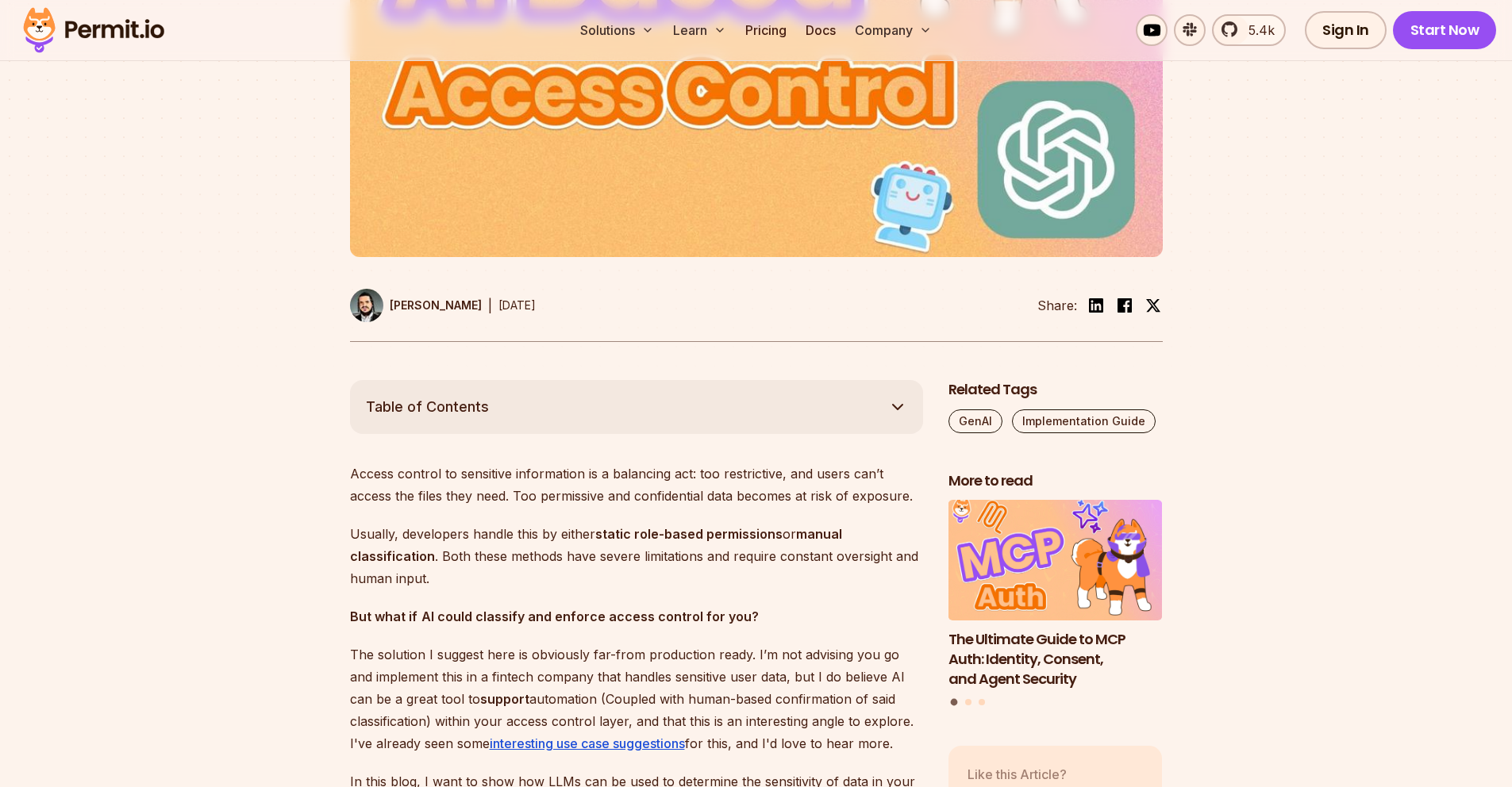
scroll to position [791, 0]
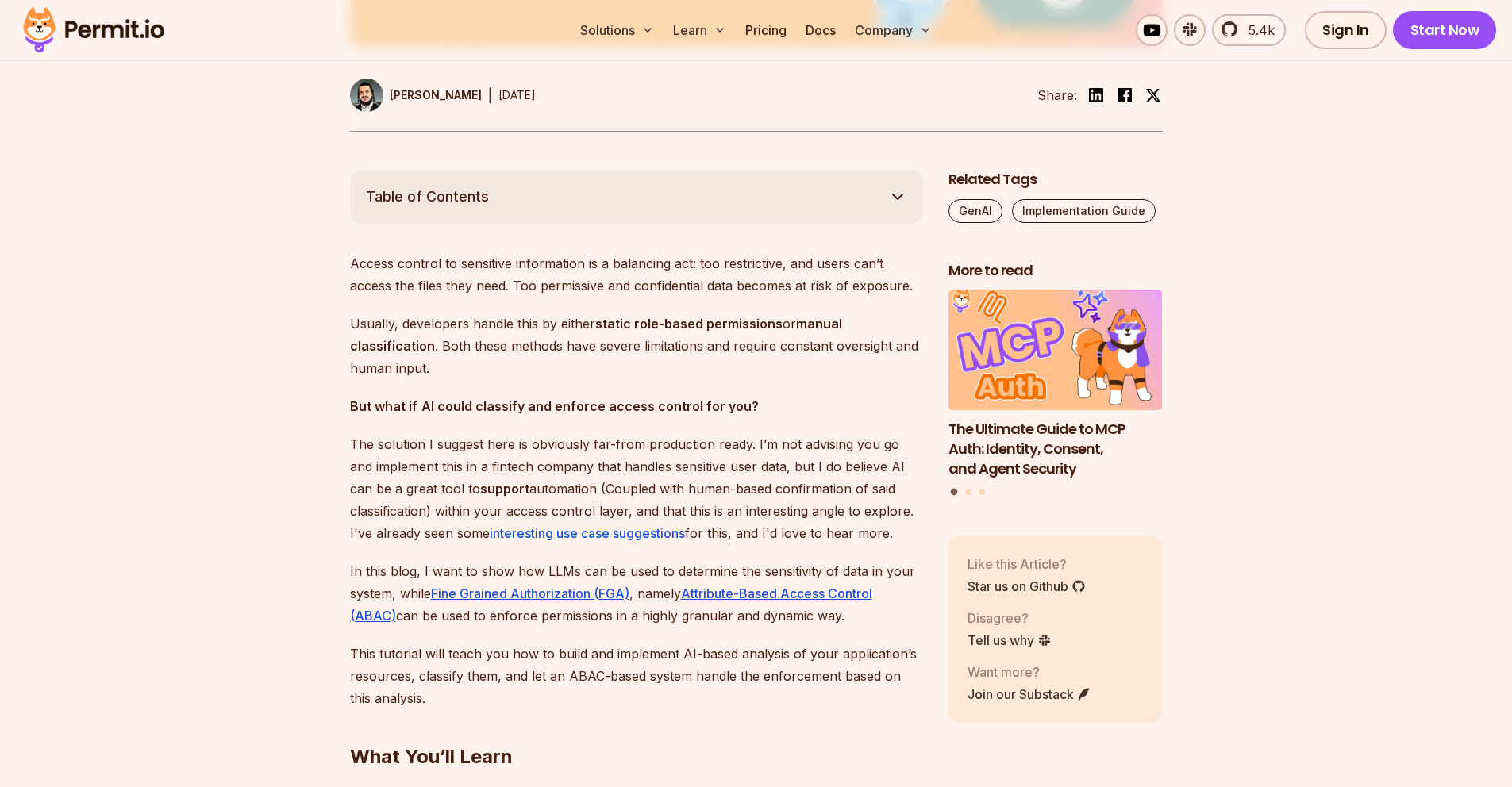
drag, startPoint x: 392, startPoint y: 285, endPoint x: 433, endPoint y: 373, distance: 97.1
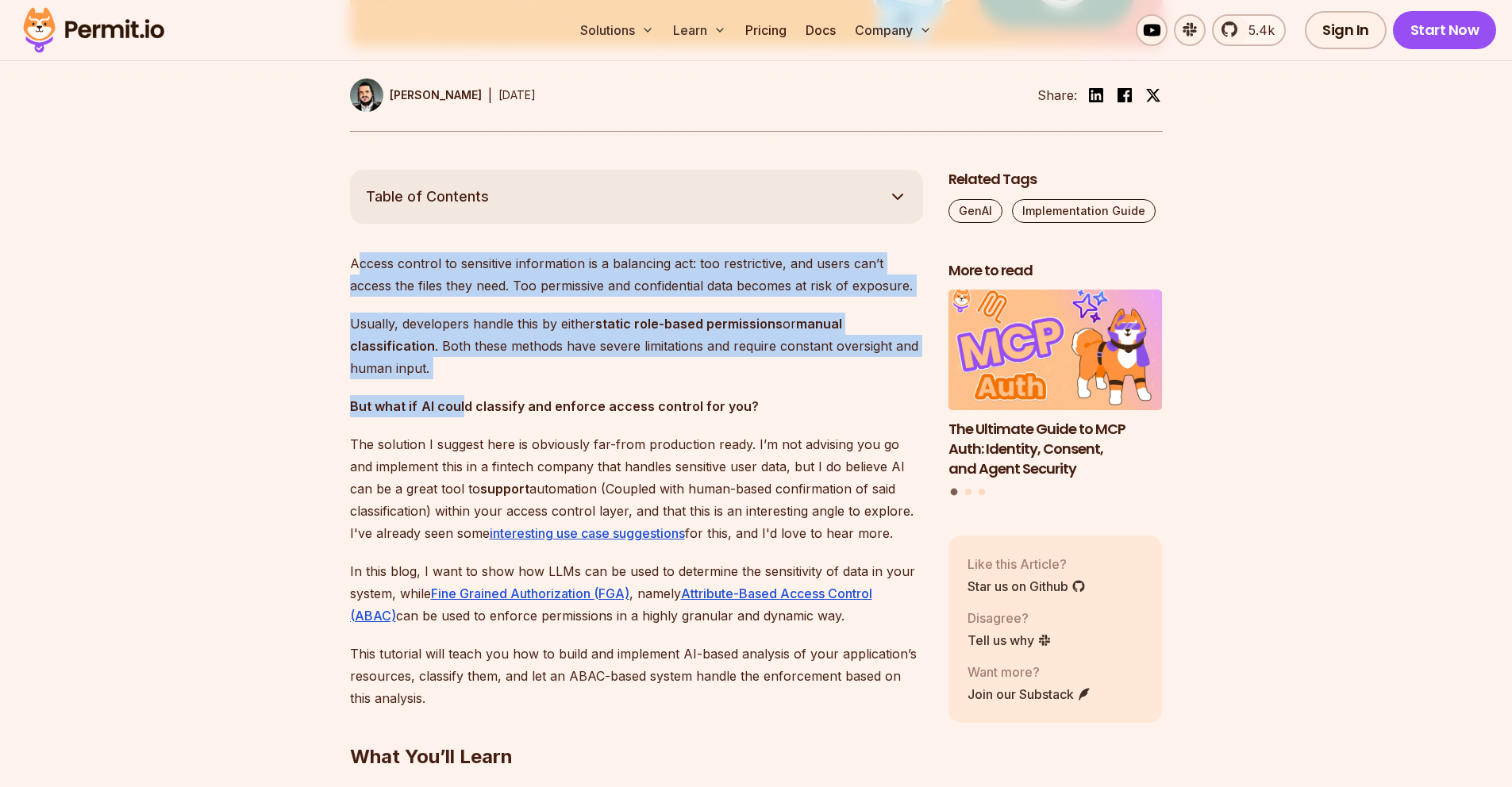
drag, startPoint x: 453, startPoint y: 386, endPoint x: 355, endPoint y: 256, distance: 162.8
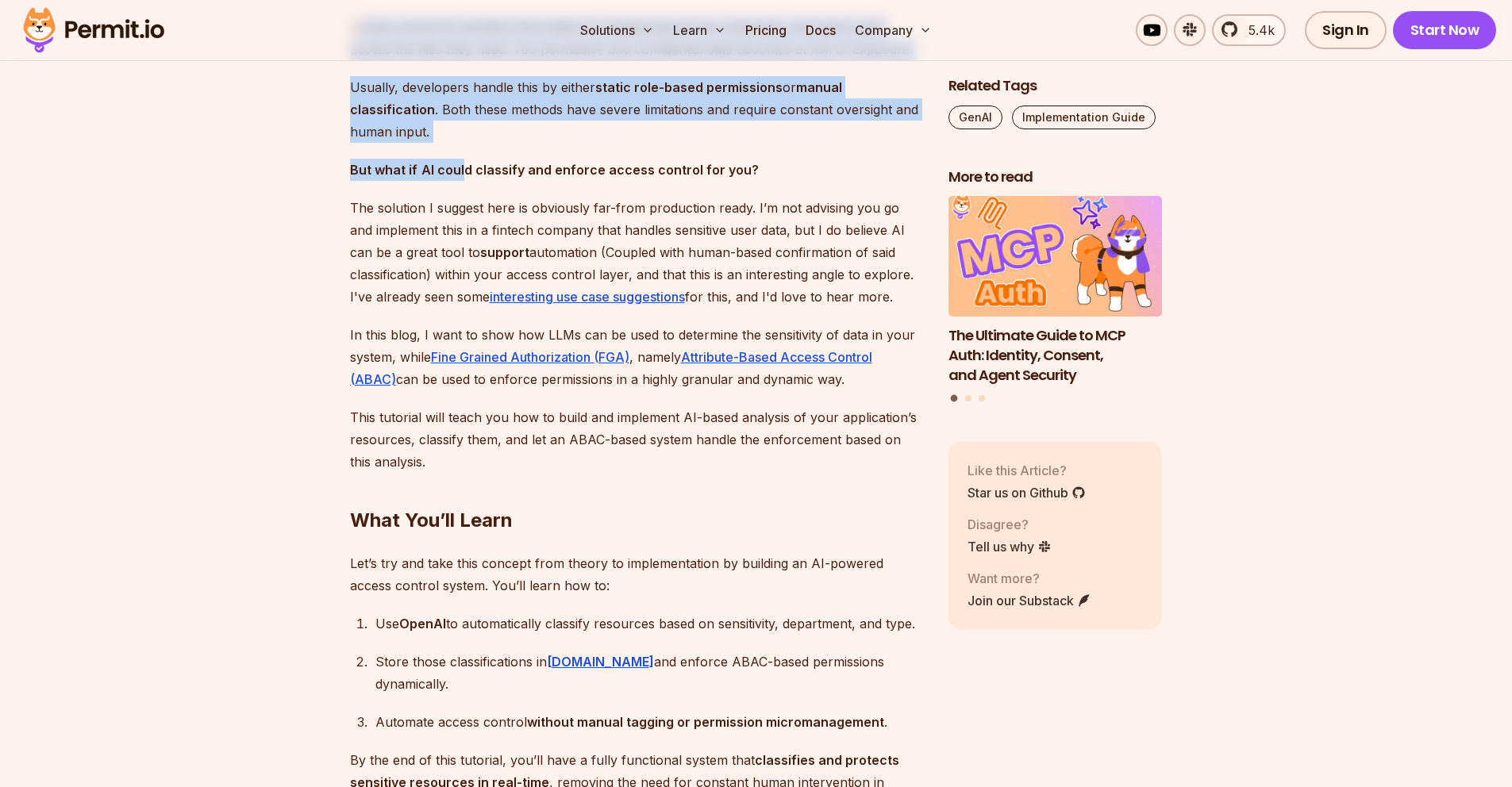
scroll to position [1064, 0]
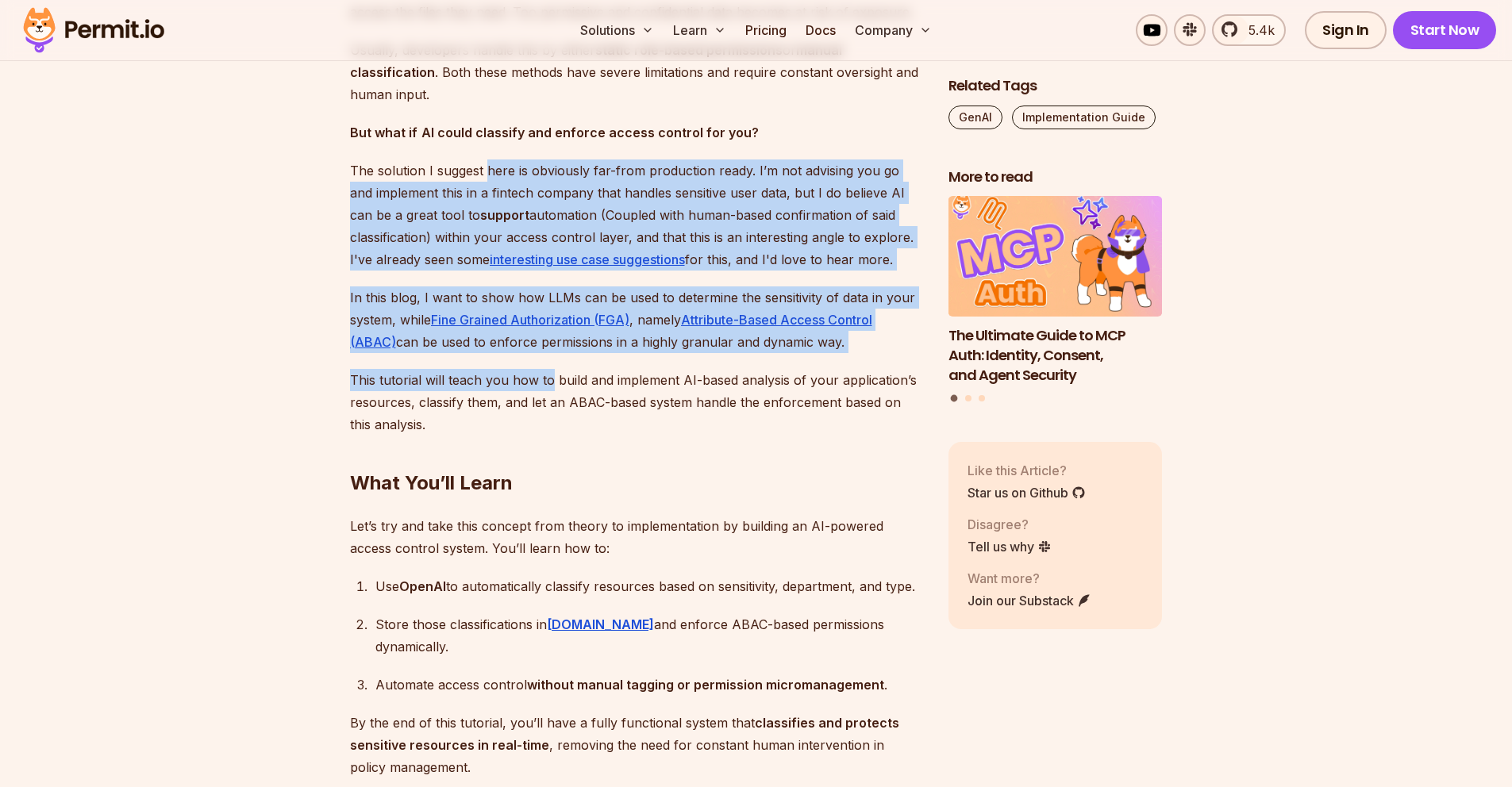
drag, startPoint x: 487, startPoint y: 165, endPoint x: 558, endPoint y: 272, distance: 128.4
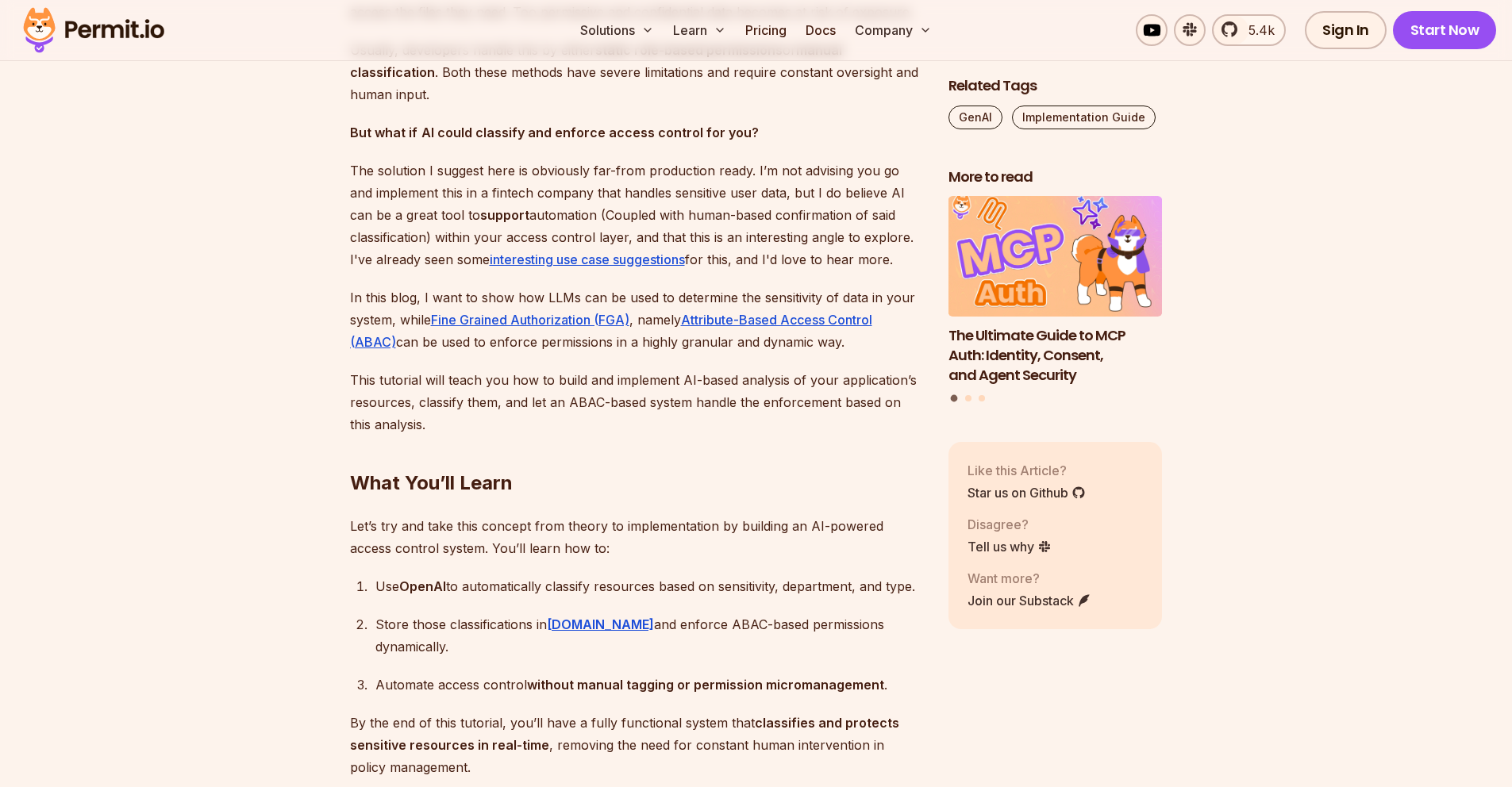
click at [611, 184] on p "The solution I suggest here is obviously far-from production ready. I’m not adv…" at bounding box center [637, 215] width 573 height 111
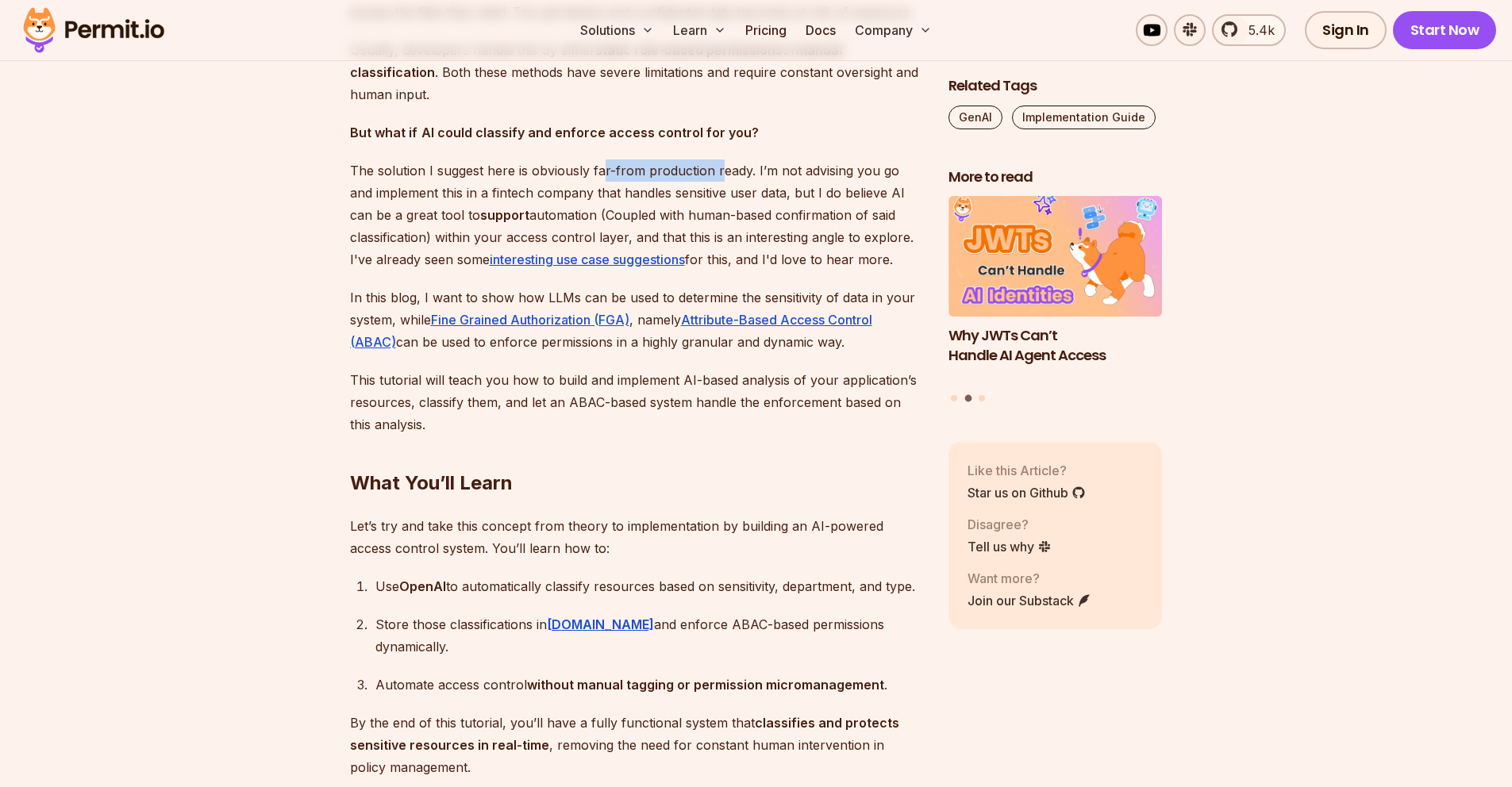
drag, startPoint x: 620, startPoint y: 168, endPoint x: 718, endPoint y: 165, distance: 98.0
click at [717, 165] on p "The solution I suggest here is obviously far-from production ready. I’m not adv…" at bounding box center [637, 215] width 573 height 111
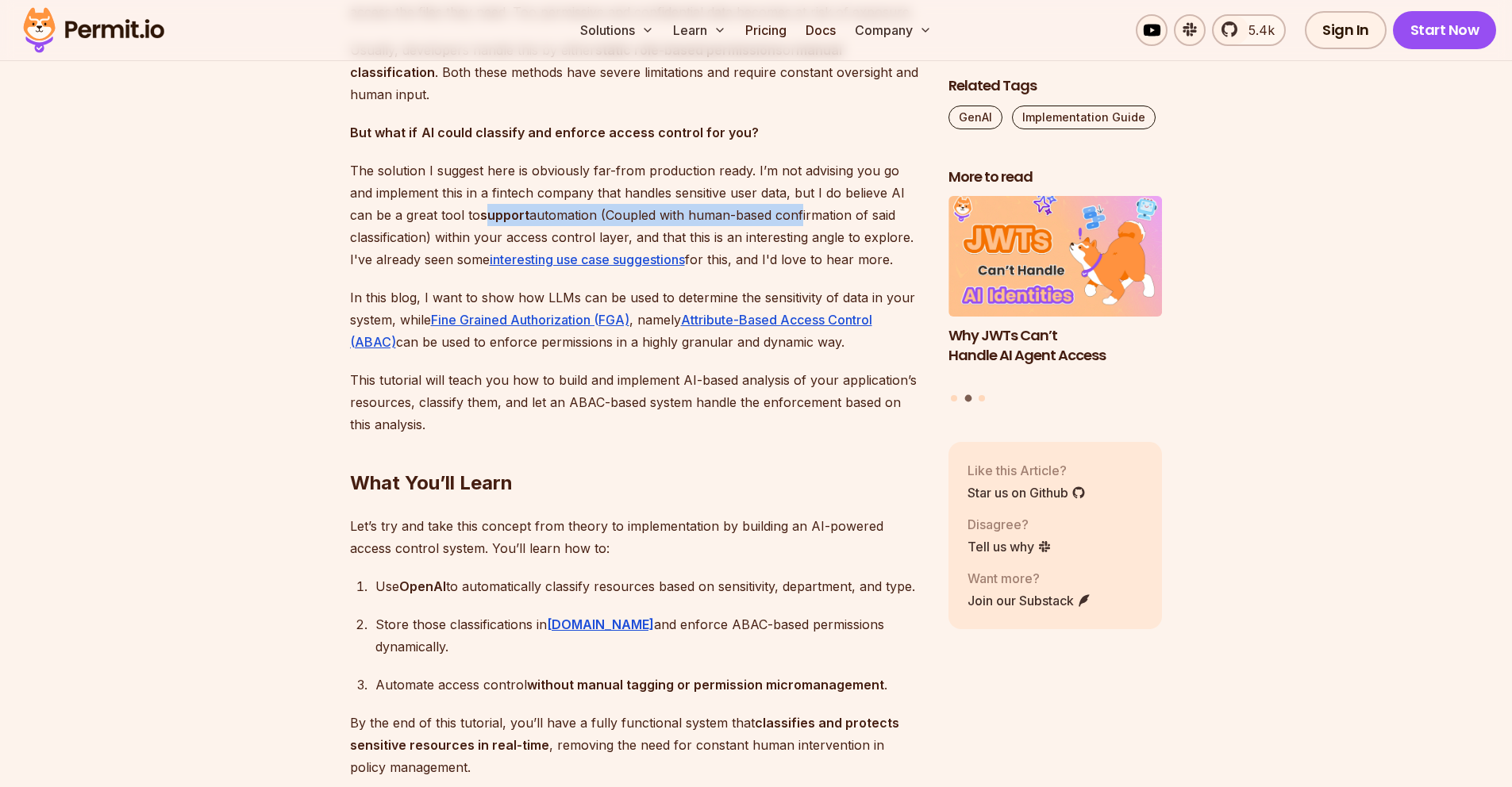
drag, startPoint x: 439, startPoint y: 225, endPoint x: 754, endPoint y: 221, distance: 315.0
click at [754, 221] on p "The solution I suggest here is obviously far-from production ready. I’m not adv…" at bounding box center [637, 215] width 573 height 111
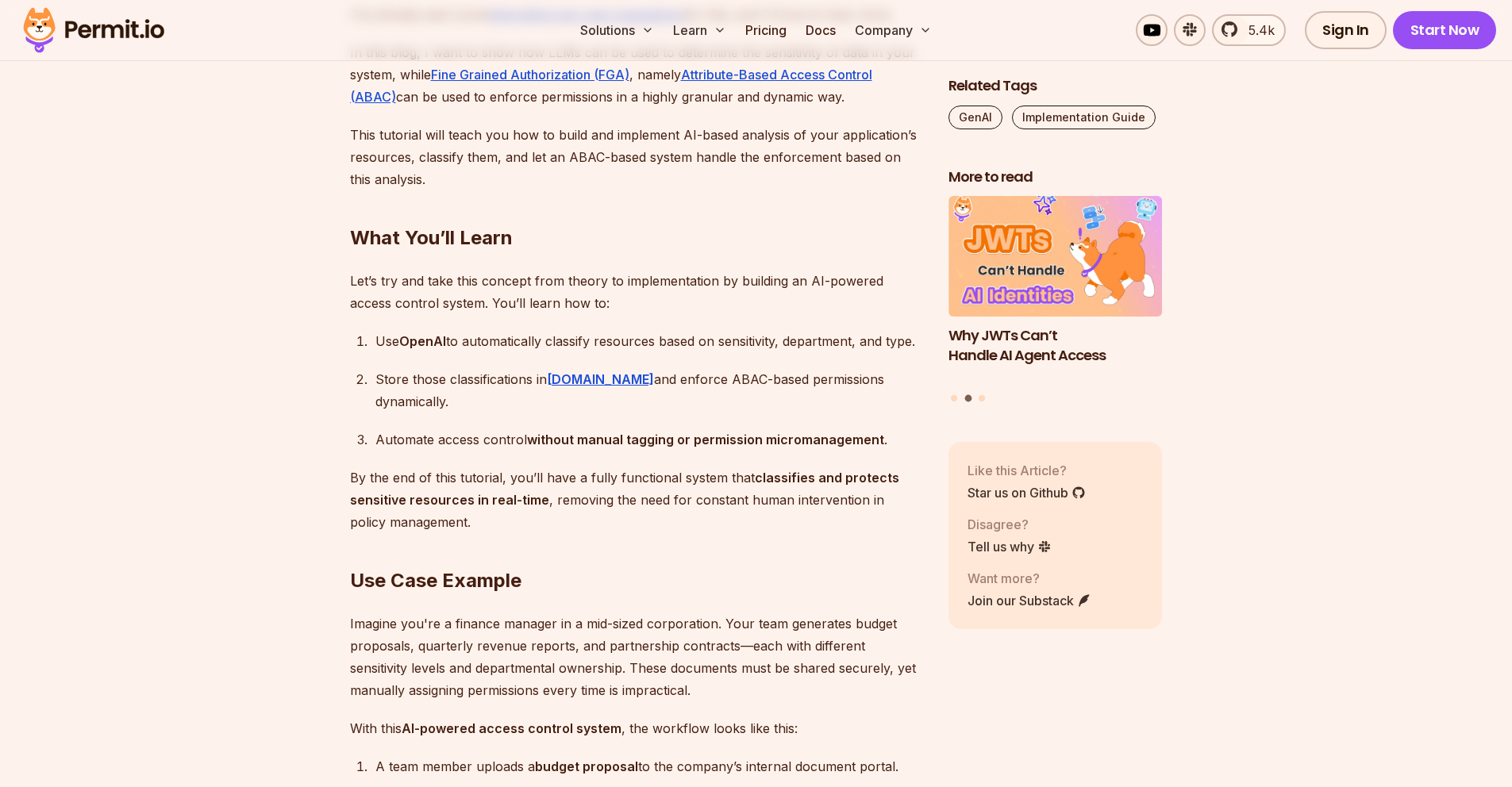
scroll to position [1312, 0]
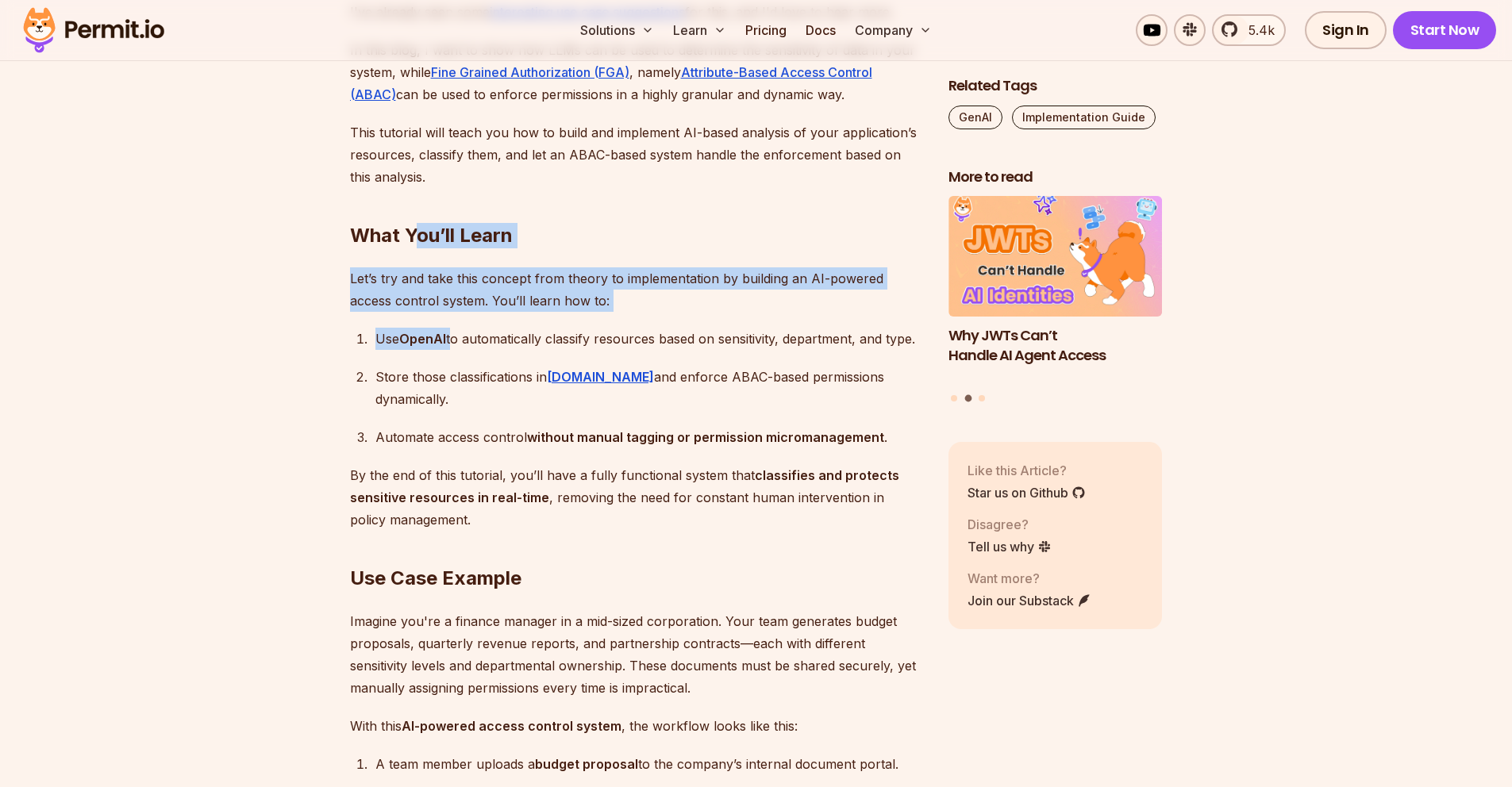
drag, startPoint x: 419, startPoint y: 226, endPoint x: 515, endPoint y: 457, distance: 250.2
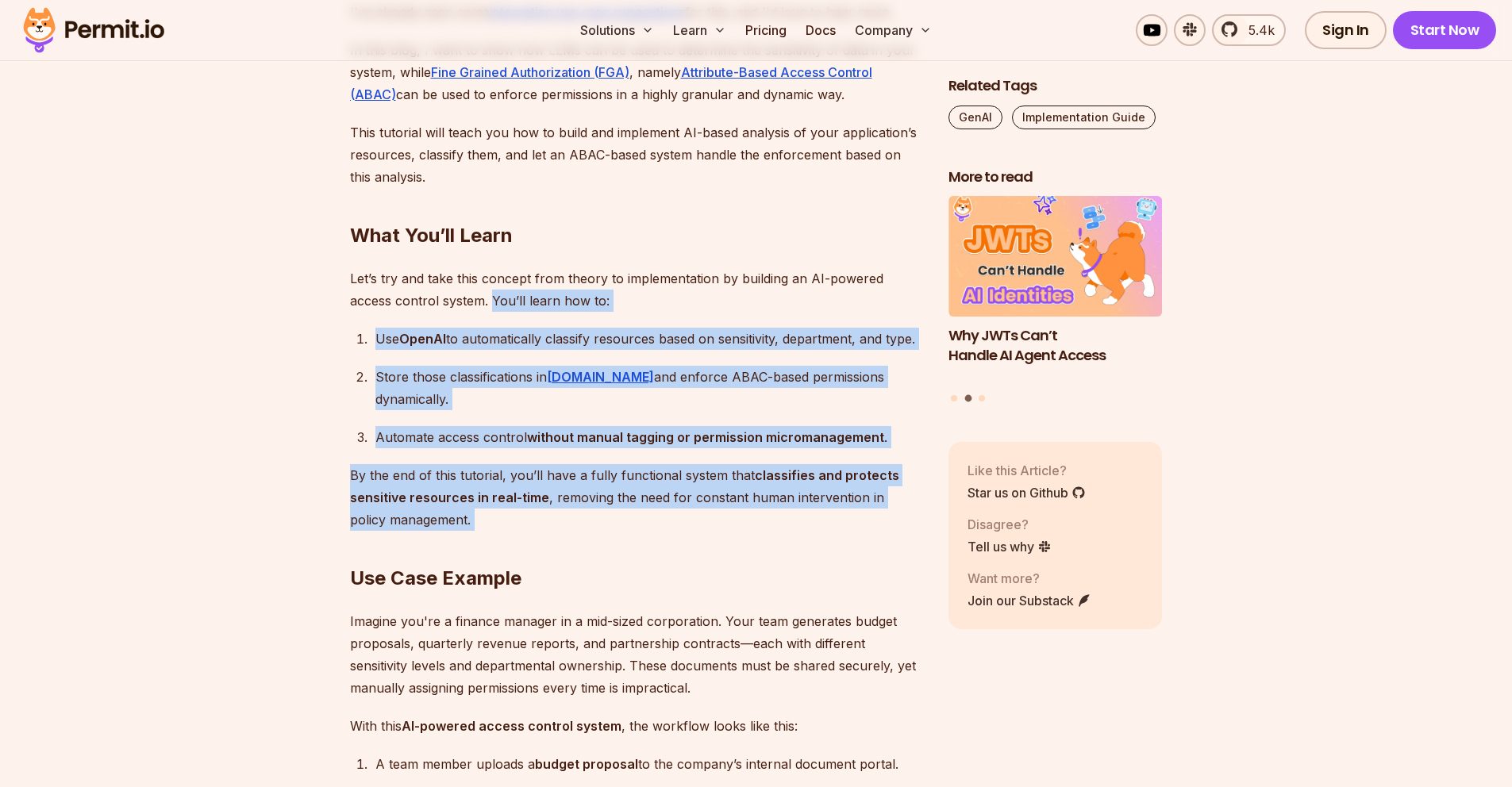
drag, startPoint x: 520, startPoint y: 486, endPoint x: 461, endPoint y: 348, distance: 150.1
click at [456, 400] on ol "Use OpenAI to automatically classify resources based on sensitivity, department…" at bounding box center [637, 387] width 573 height 120
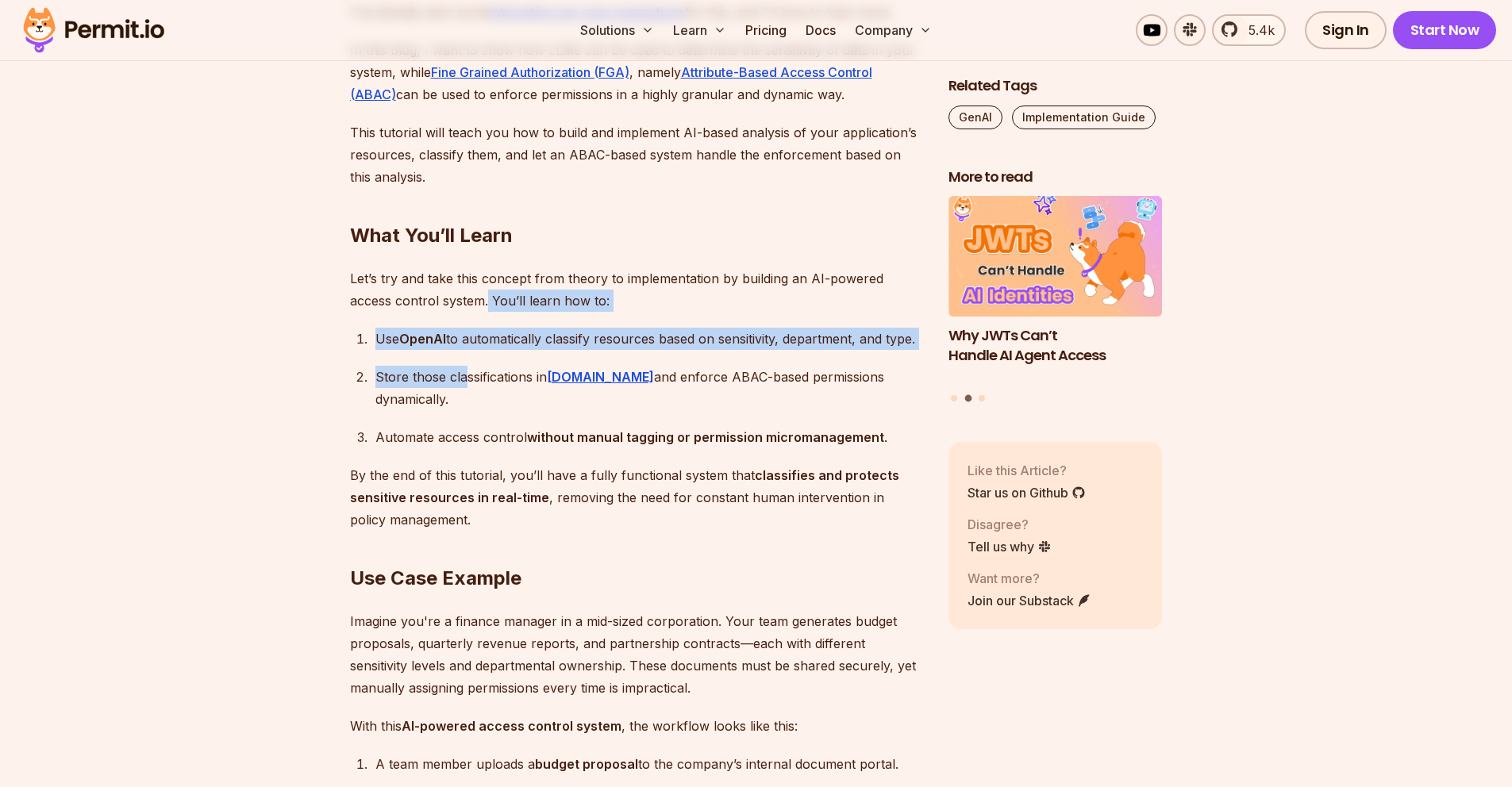
drag, startPoint x: 443, startPoint y: 290, endPoint x: 461, endPoint y: 381, distance: 92.8
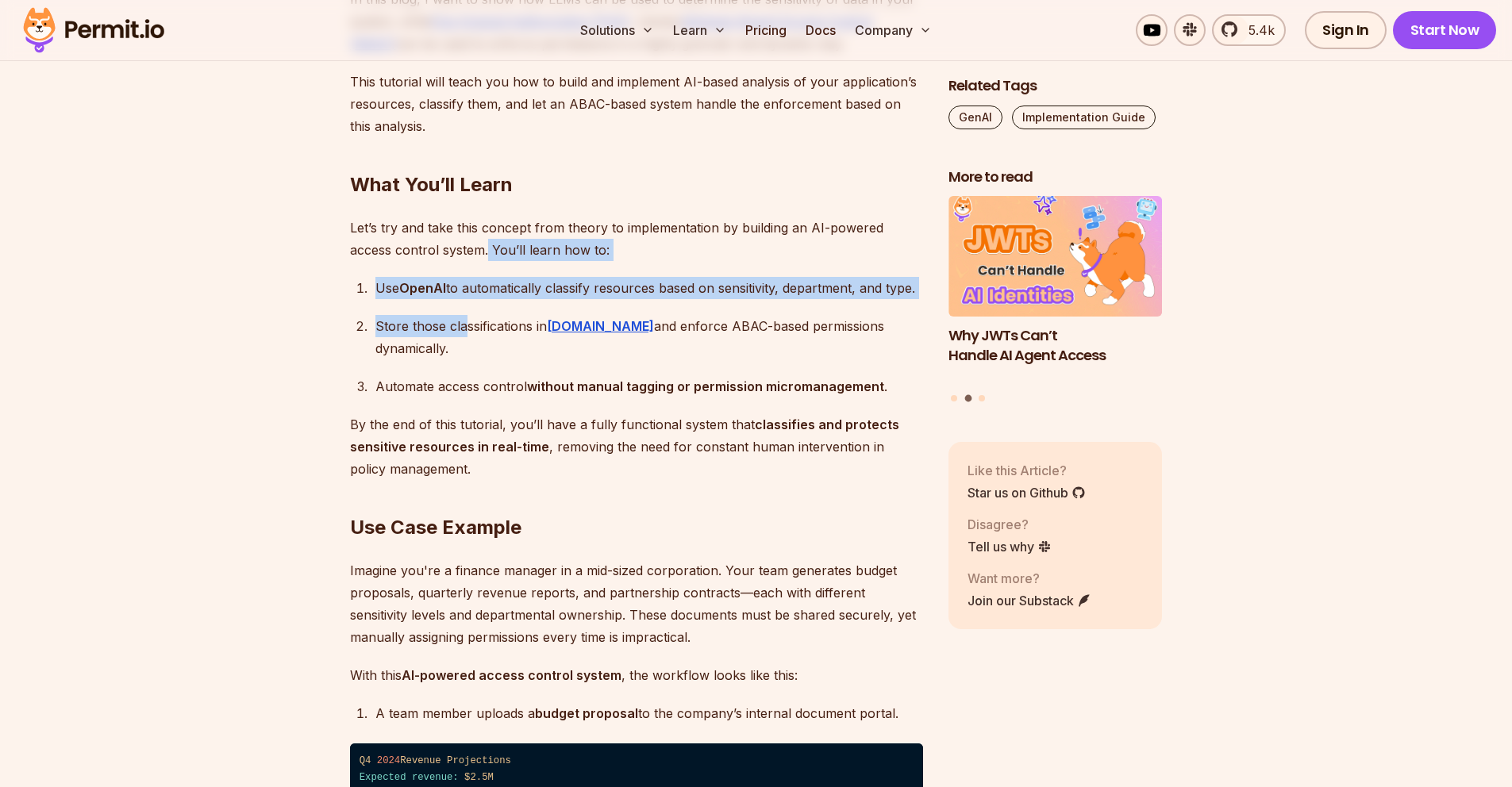
scroll to position [1363, 0]
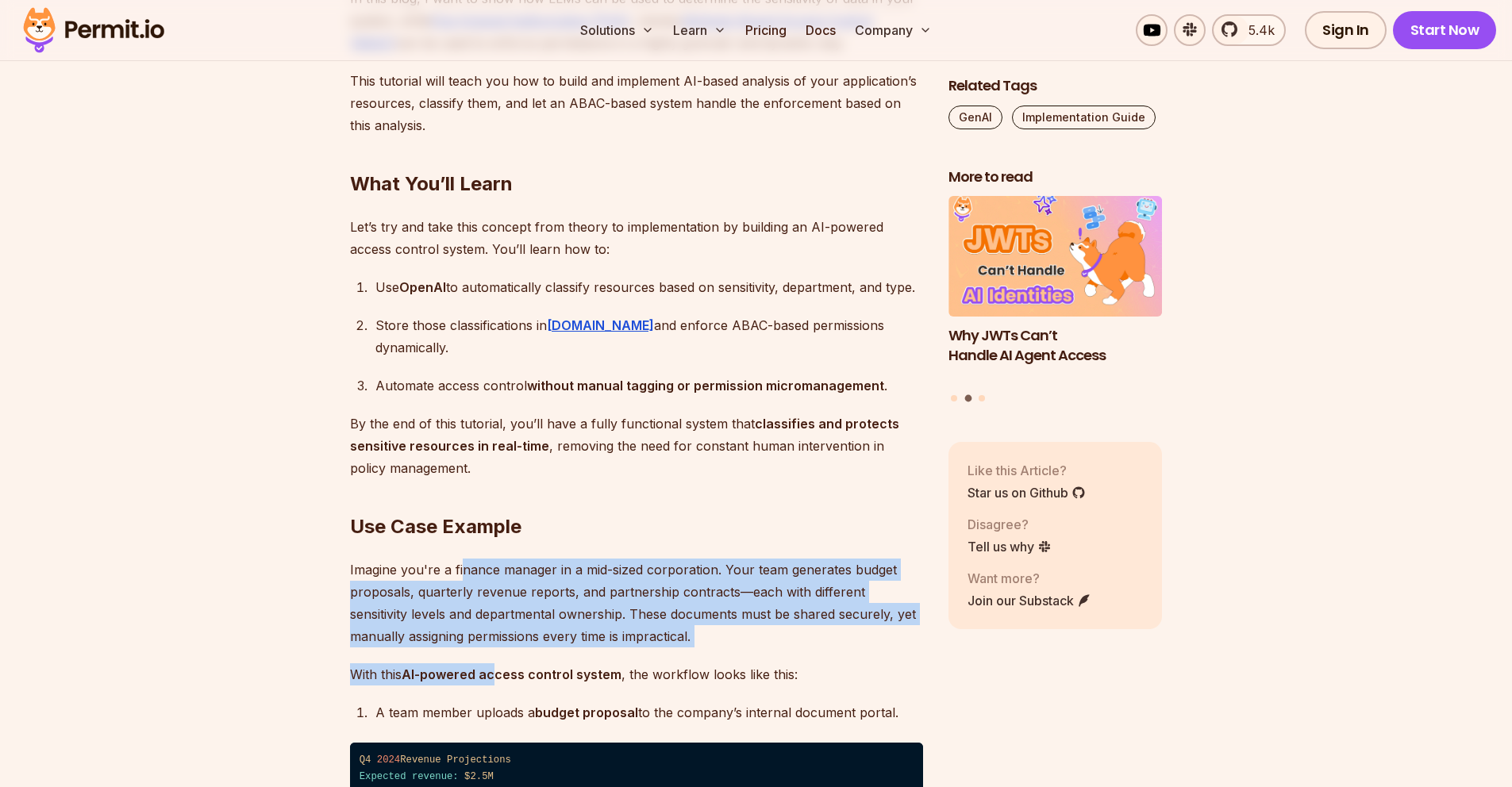
drag, startPoint x: 463, startPoint y: 547, endPoint x: 481, endPoint y: 611, distance: 66.5
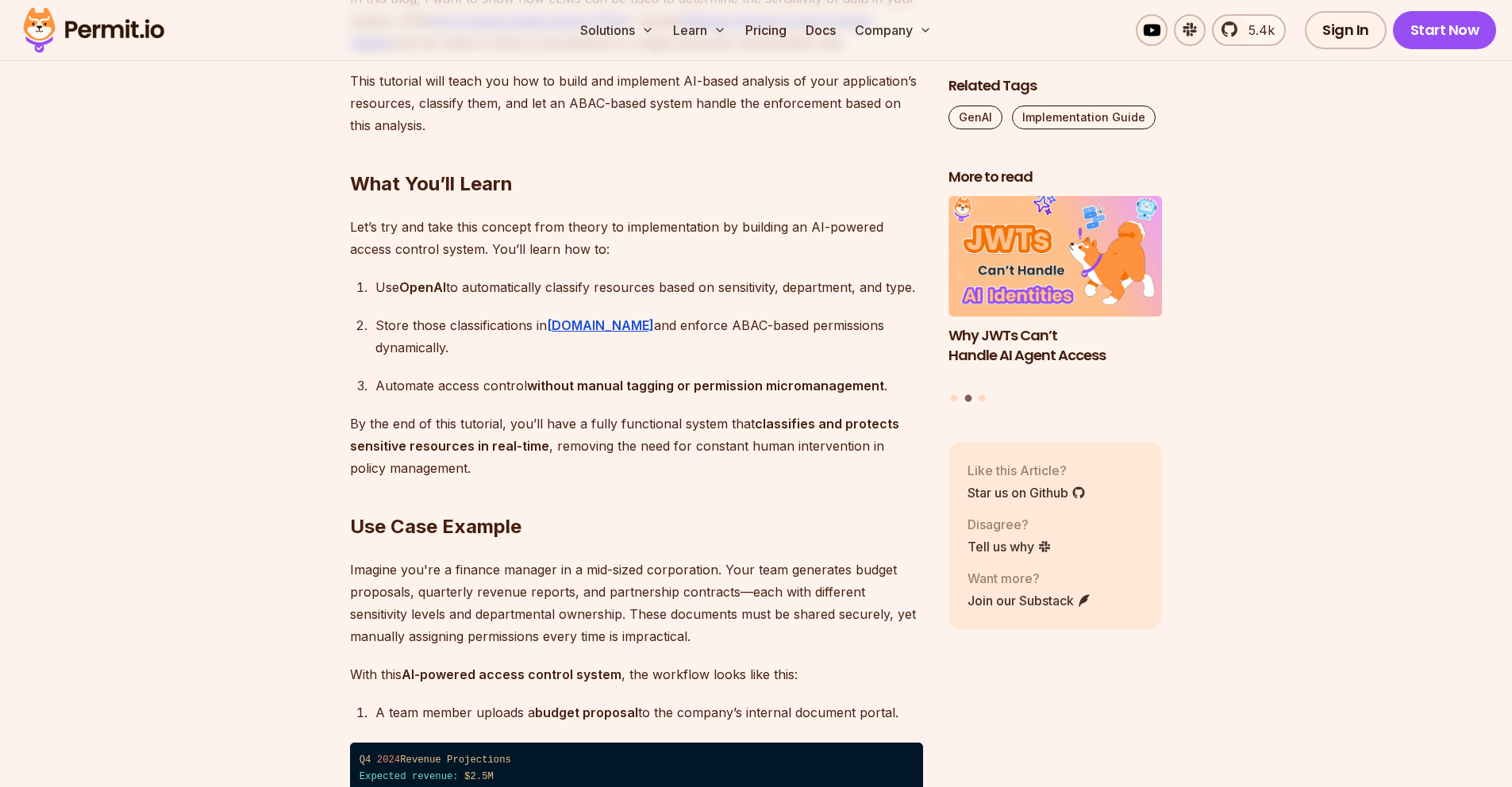
click at [479, 609] on p "Imagine you're a finance manager in a mid-sized corporation. Your team generate…" at bounding box center [637, 603] width 573 height 89
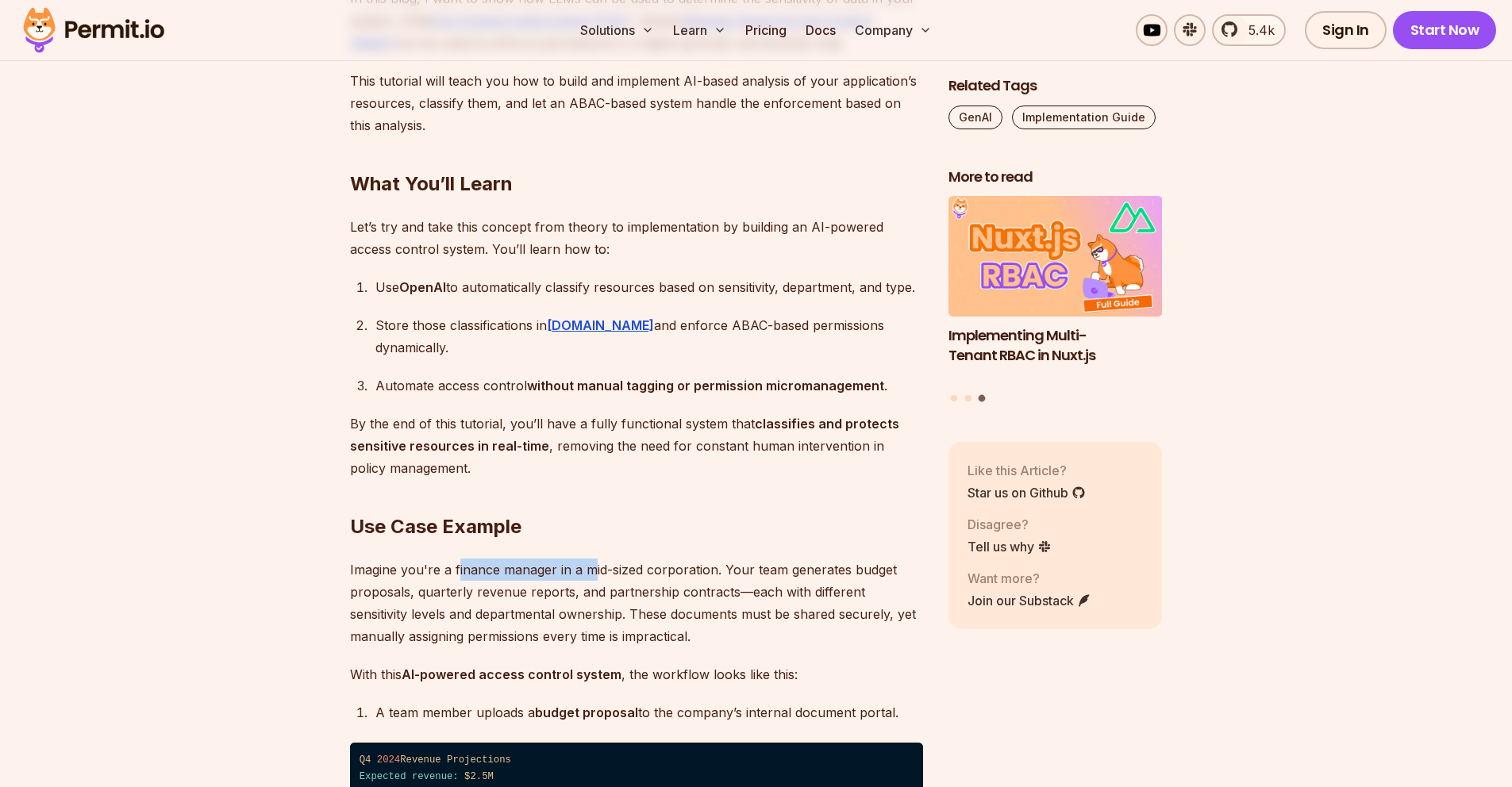
drag, startPoint x: 459, startPoint y: 537, endPoint x: 591, endPoint y: 545, distance: 132.2
click at [592, 559] on p "Imagine you're a finance manager in a mid-sized corporation. Your team generate…" at bounding box center [637, 603] width 573 height 89
drag, startPoint x: 605, startPoint y: 547, endPoint x: 717, endPoint y: 550, distance: 112.0
click at [717, 559] on p "Imagine you're a finance manager in a mid-sized corporation. Your team generate…" at bounding box center [637, 603] width 573 height 89
drag, startPoint x: 782, startPoint y: 540, endPoint x: 530, endPoint y: 597, distance: 258.4
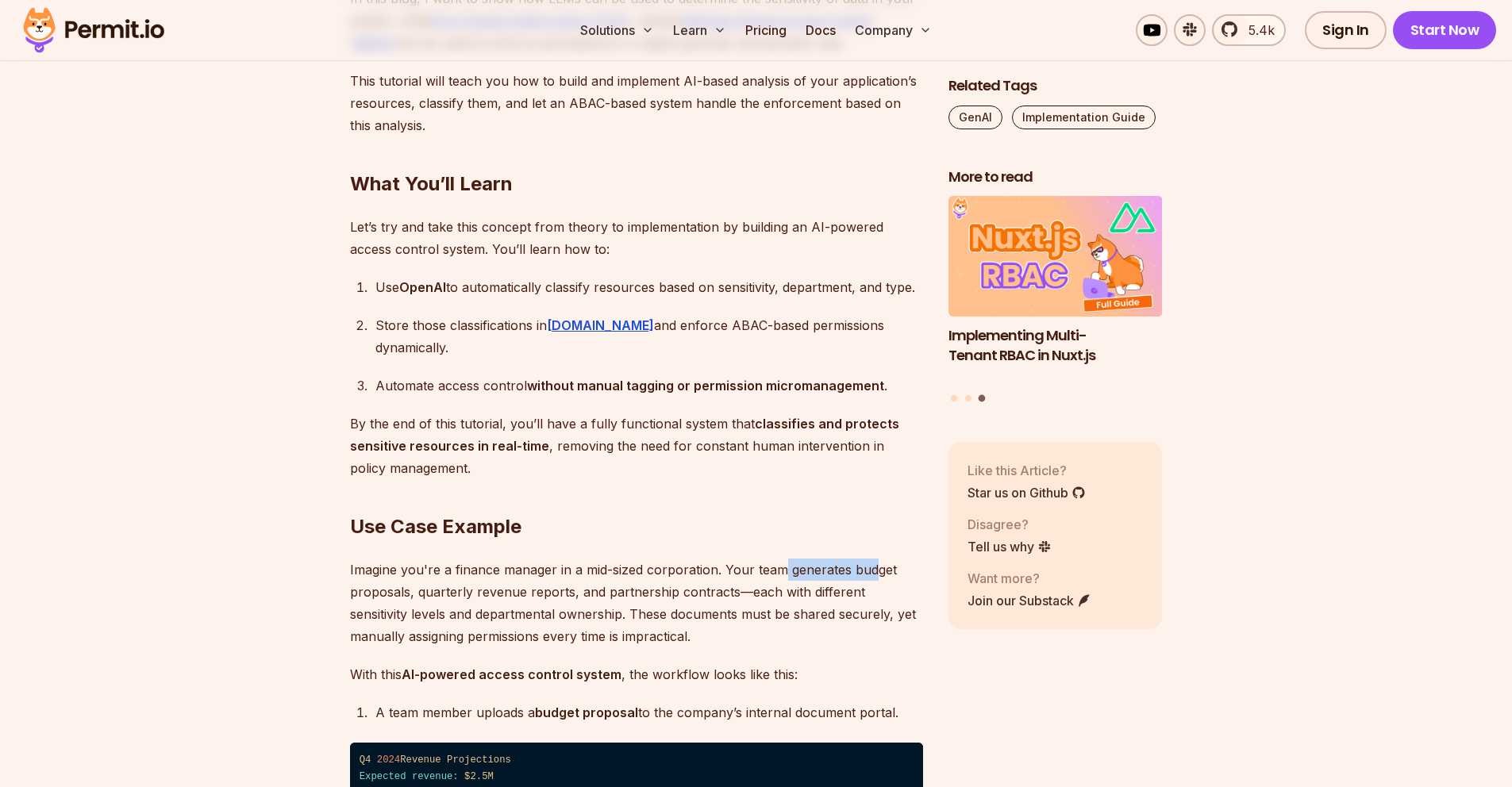
click at [871, 559] on p "Imagine you're a finance manager in a mid-sized corporation. Your team generate…" at bounding box center [637, 603] width 573 height 89
drag, startPoint x: 475, startPoint y: 569, endPoint x: 690, endPoint y: 562, distance: 215.1
click at [690, 562] on p "Imagine you're a finance manager in a mid-sized corporation. Your team generate…" at bounding box center [637, 603] width 573 height 89
drag, startPoint x: 648, startPoint y: 605, endPoint x: 717, endPoint y: 591, distance: 70.4
click at [649, 604] on p "Imagine you're a finance manager in a mid-sized corporation. Your team generate…" at bounding box center [637, 603] width 573 height 89
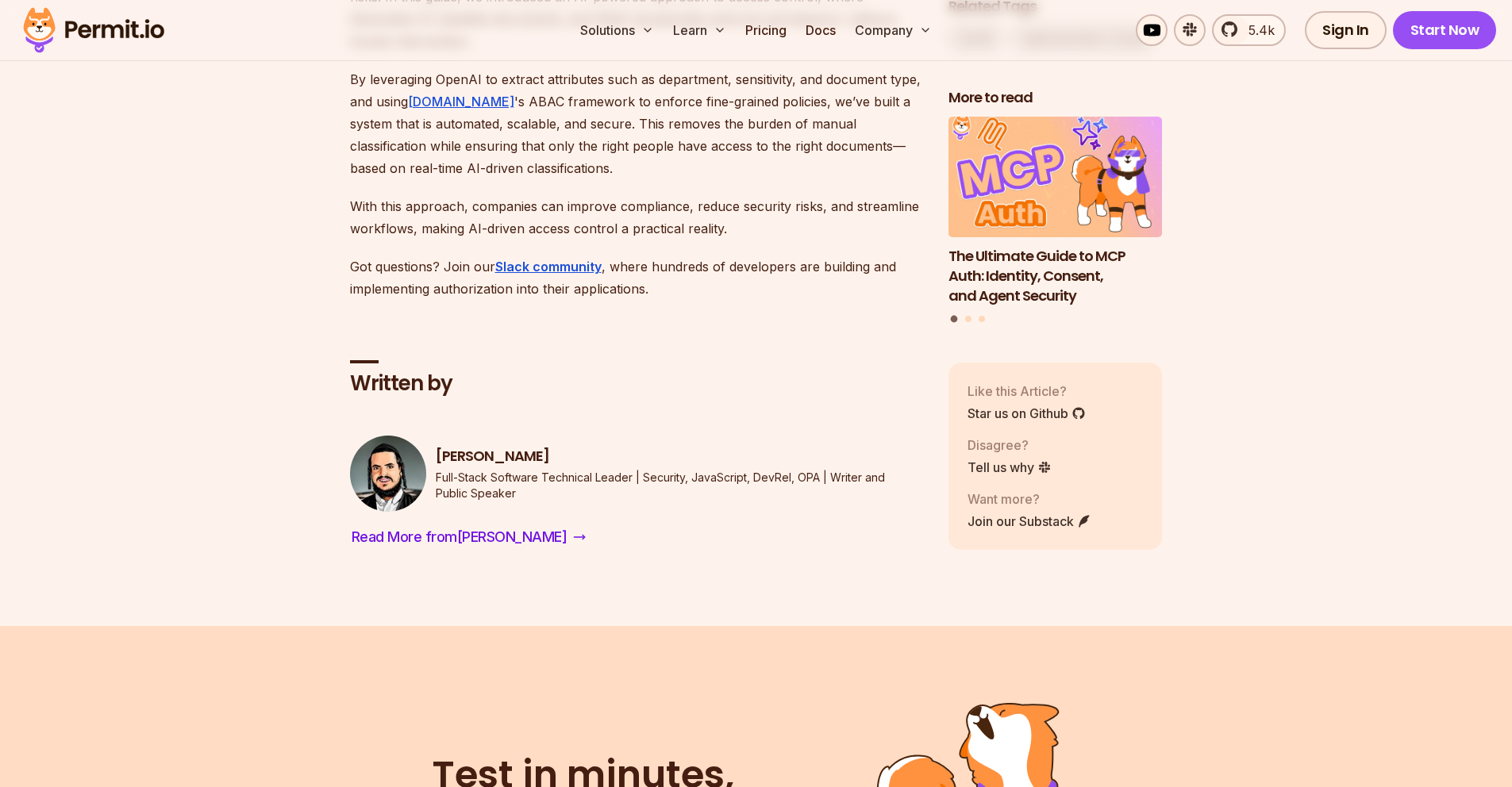
scroll to position [10355, 0]
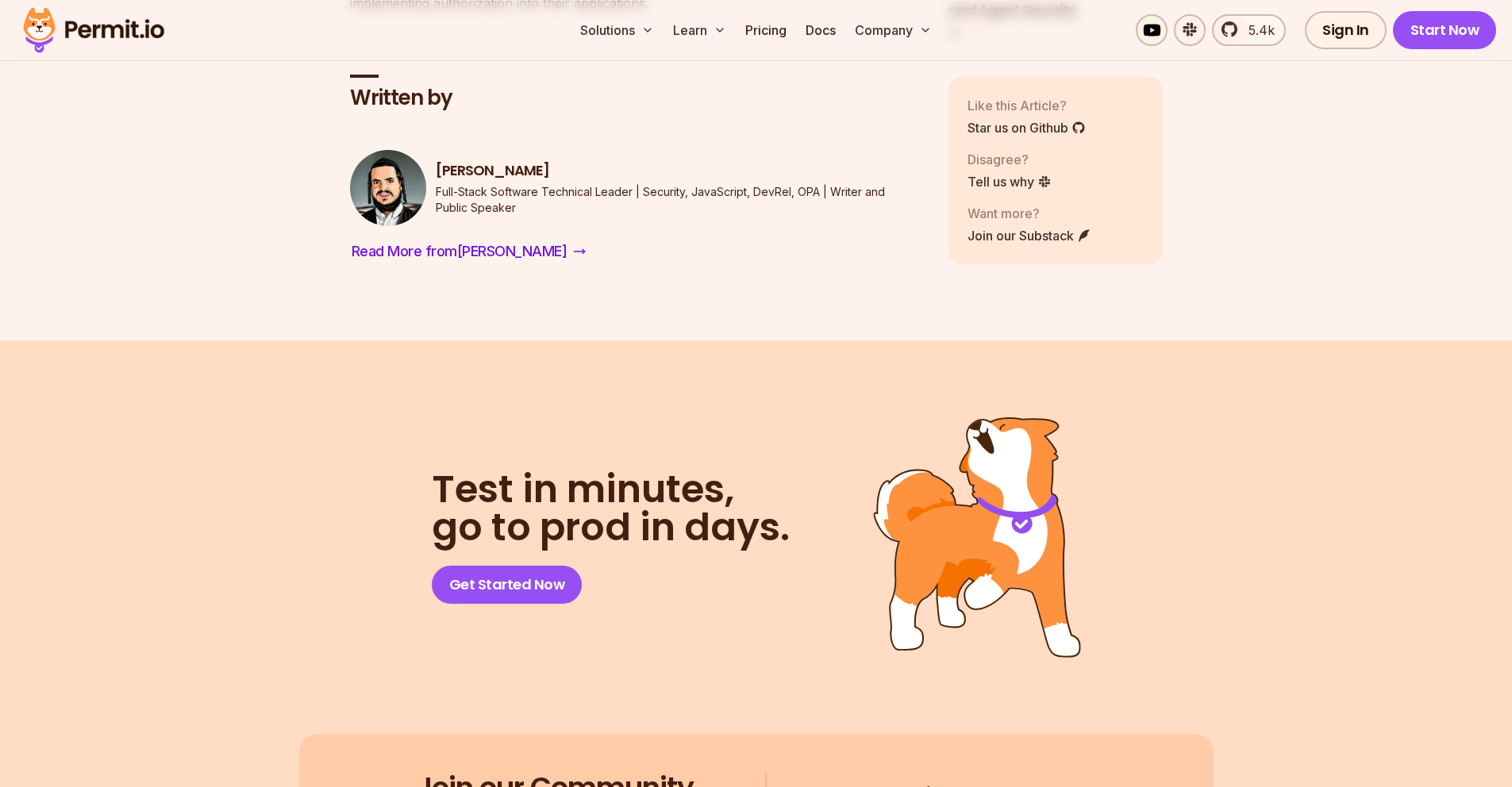
drag, startPoint x: 439, startPoint y: 394, endPoint x: 461, endPoint y: 517, distance: 125.0
drag, startPoint x: 472, startPoint y: 591, endPoint x: 480, endPoint y: 628, distance: 37.9
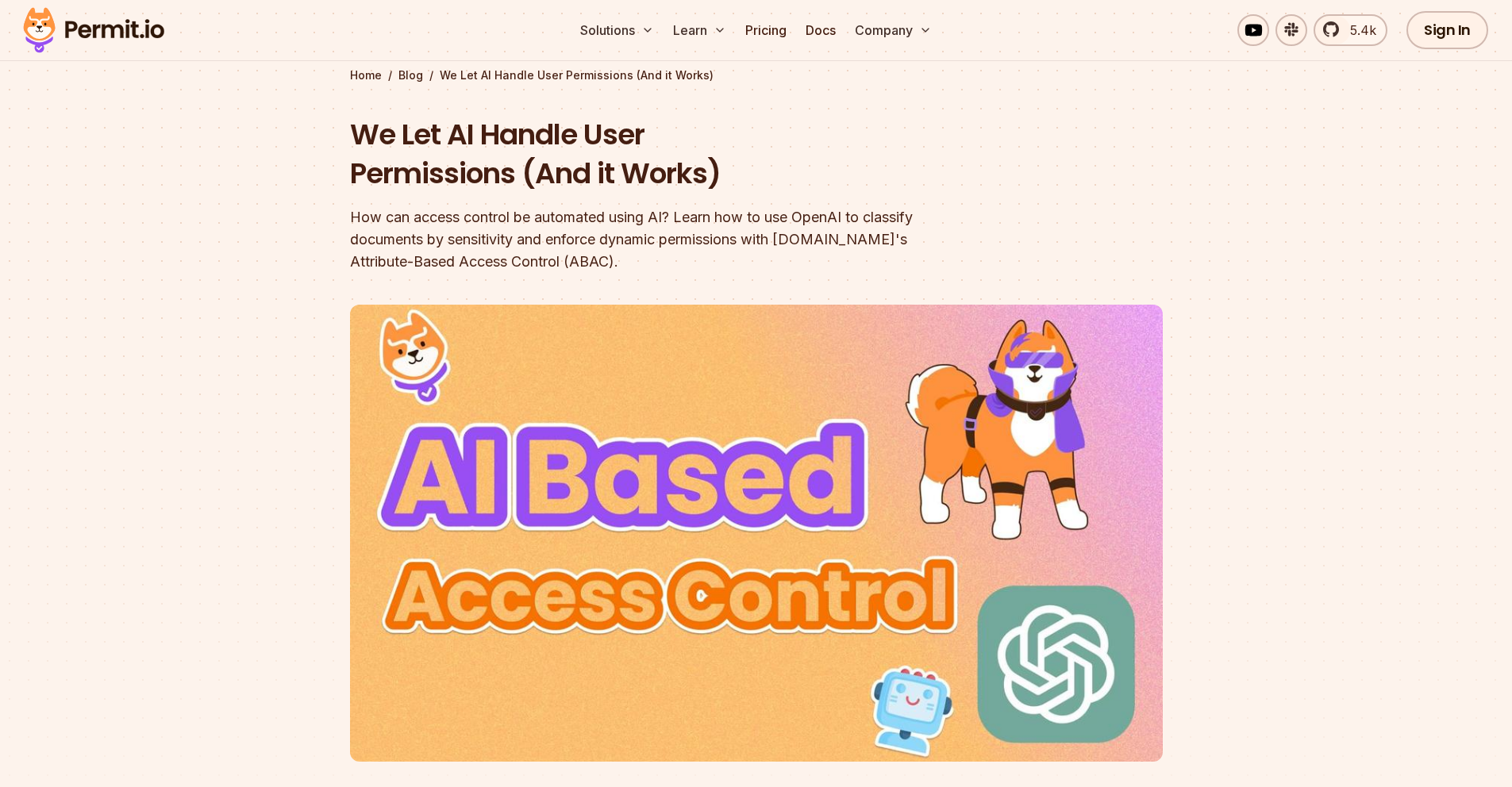
scroll to position [0, 0]
